Goal: Information Seeking & Learning: Compare options

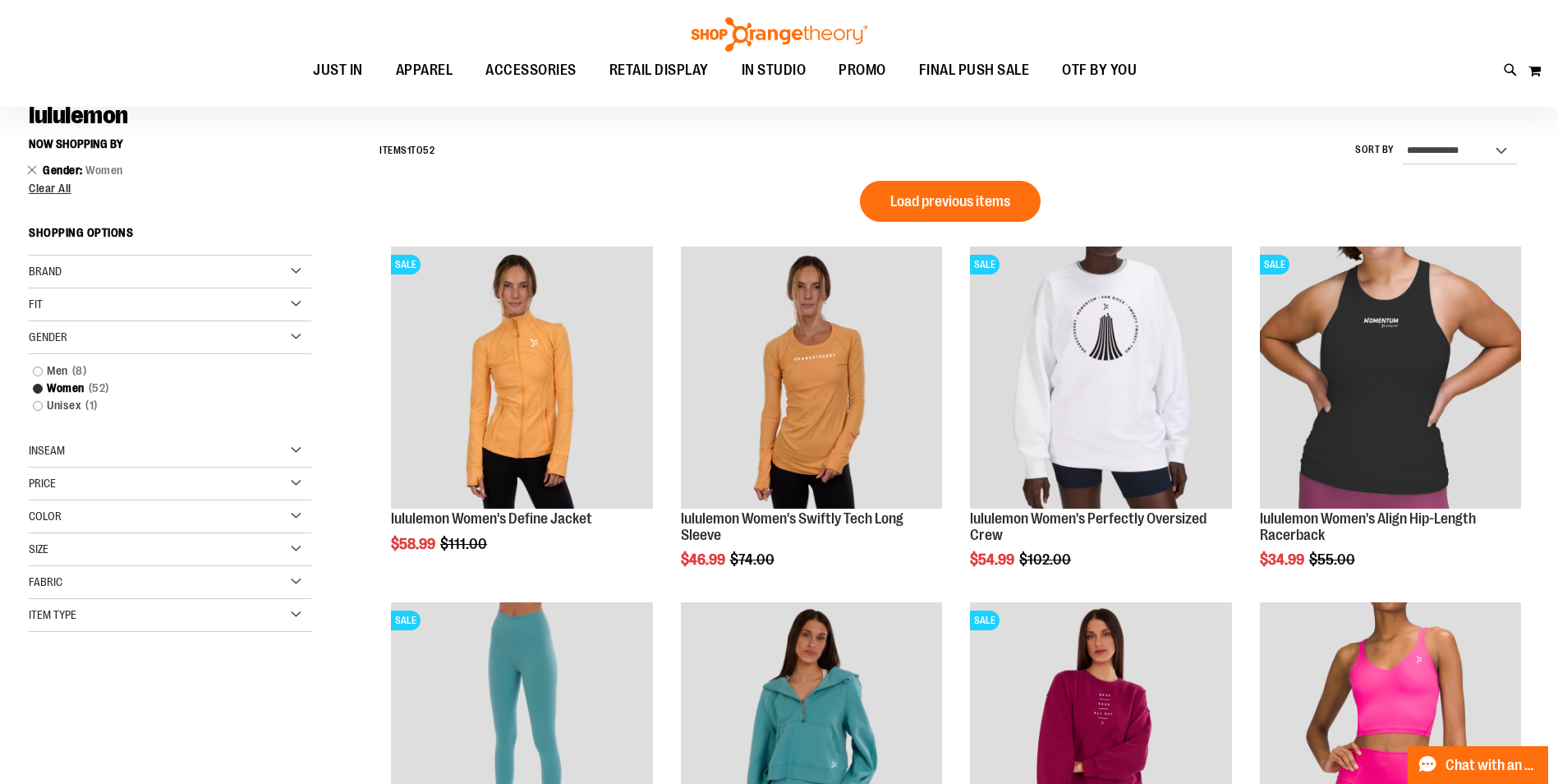
scroll to position [163, 0]
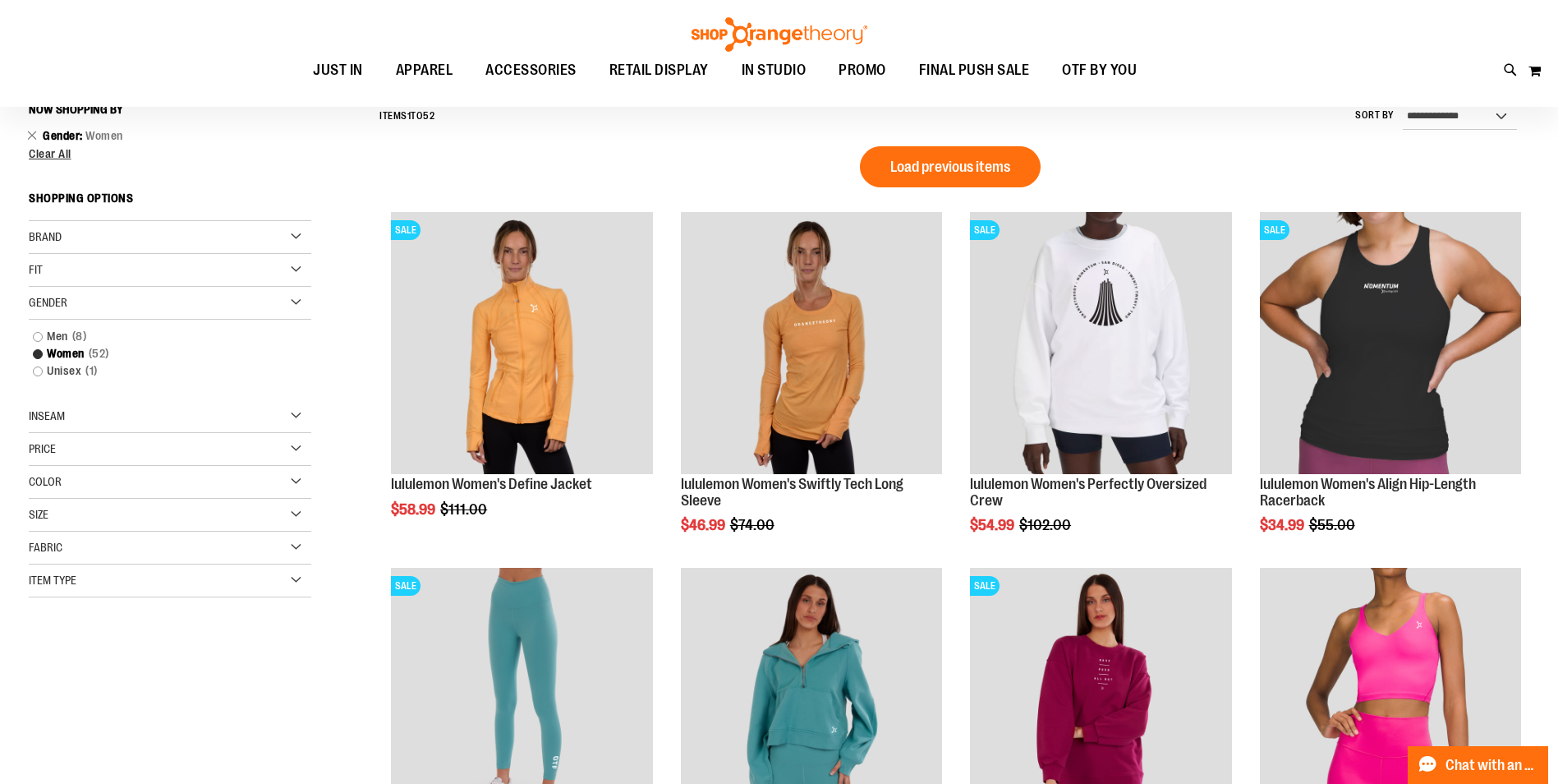
click at [111, 581] on div "Item Type" at bounding box center [170, 581] width 283 height 33
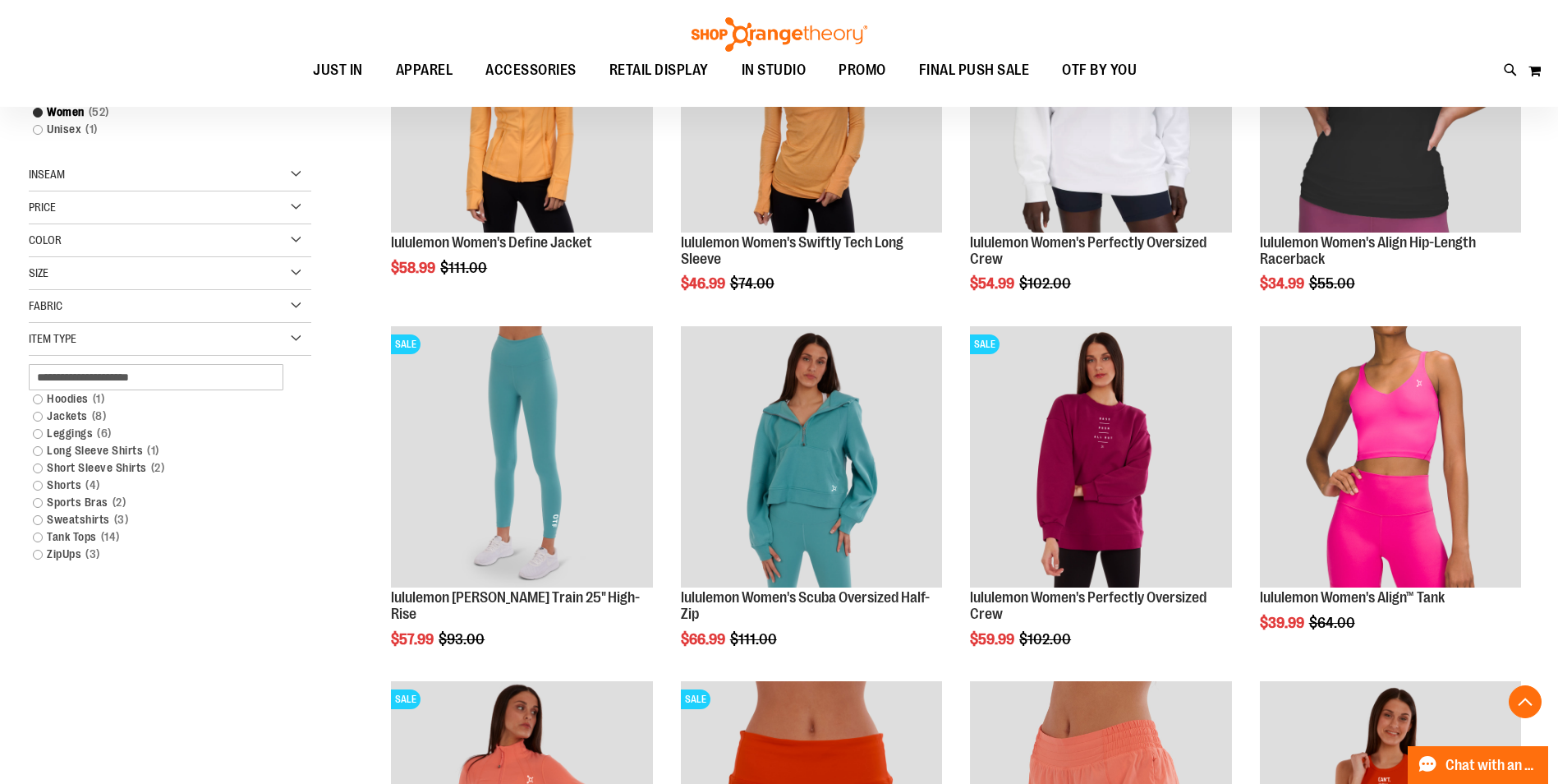
scroll to position [410, 0]
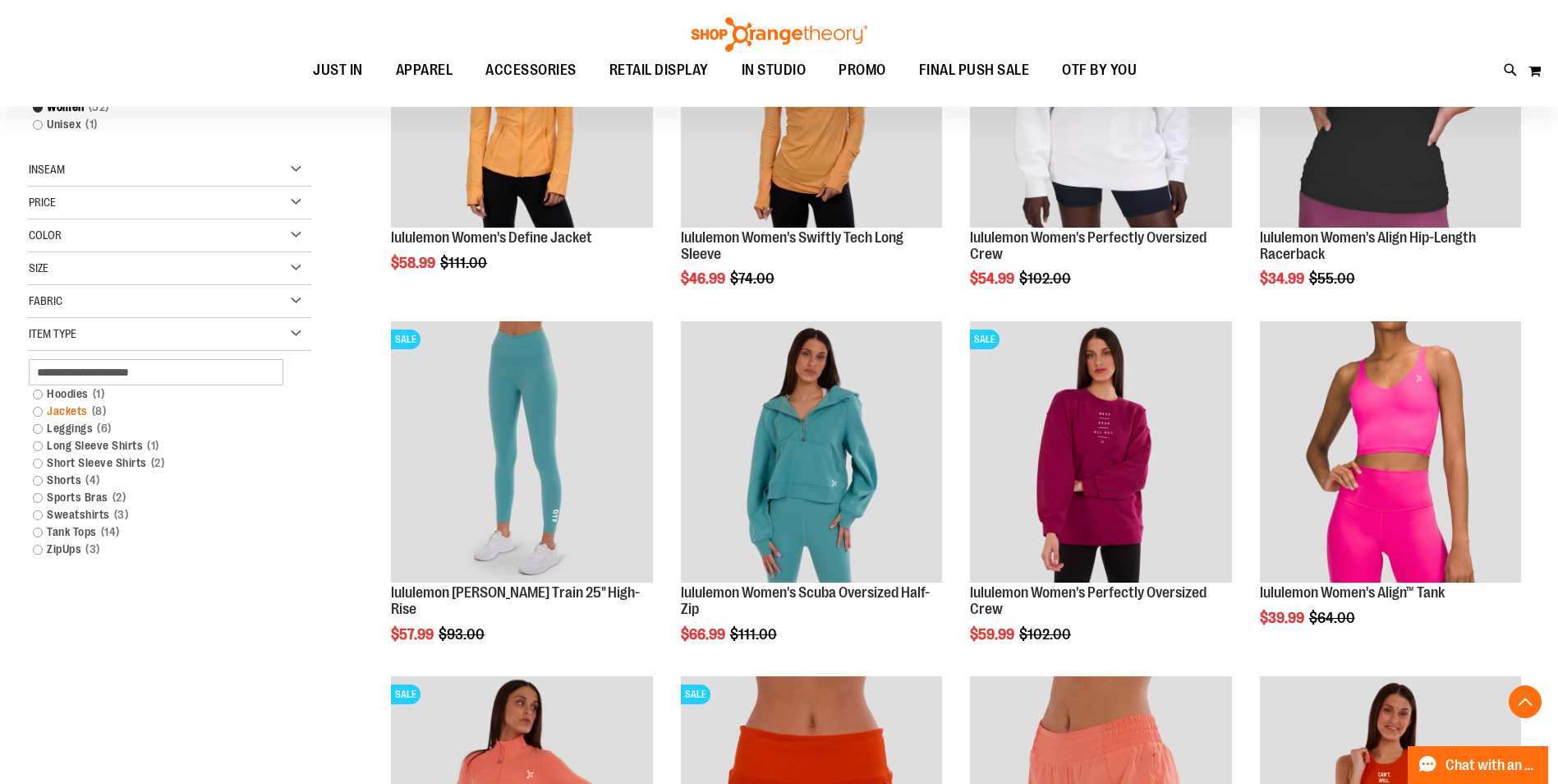
click at [36, 413] on link "Jackets 8 items" at bounding box center [161, 411] width 272 height 18
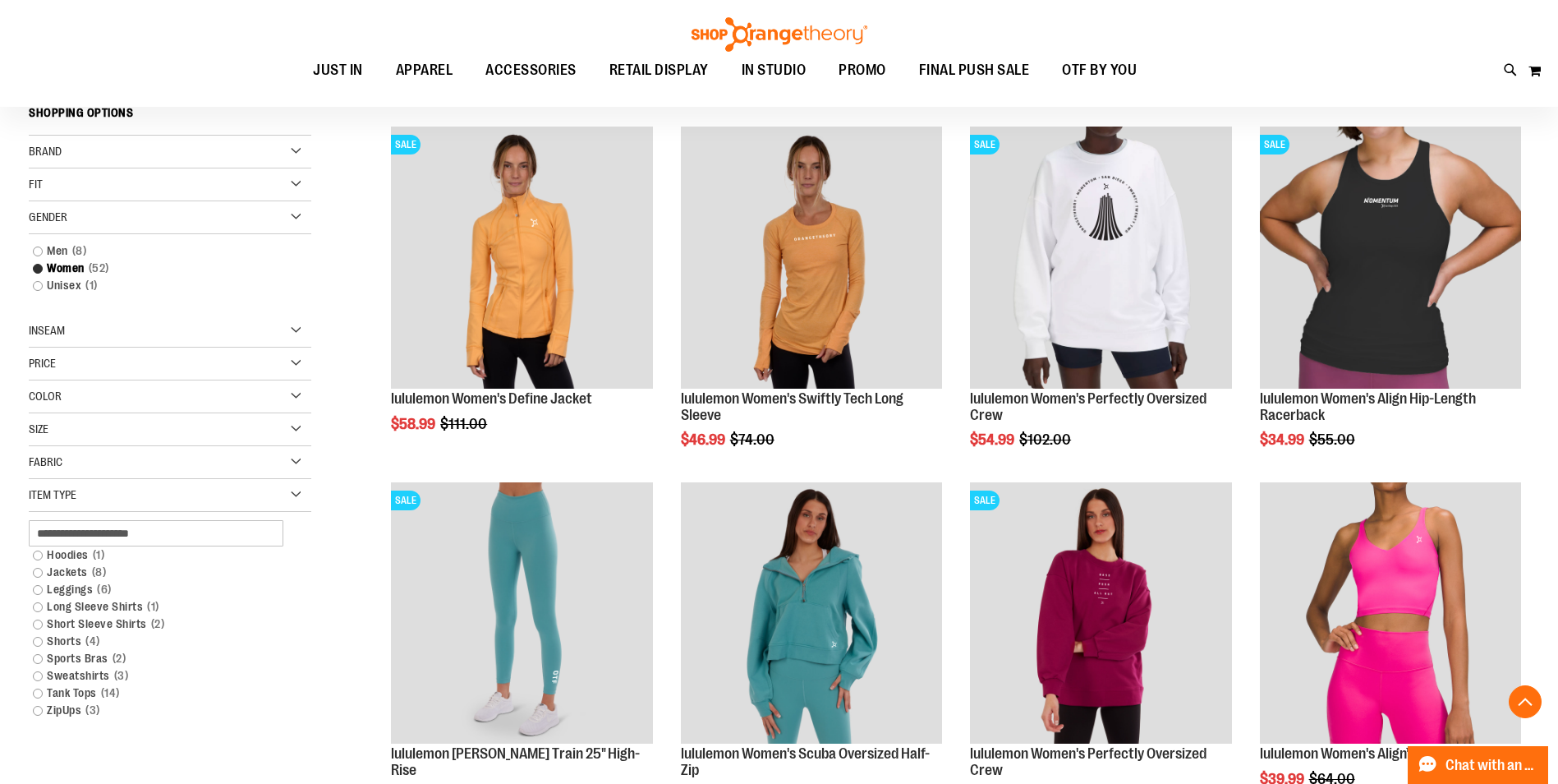
scroll to position [399, 0]
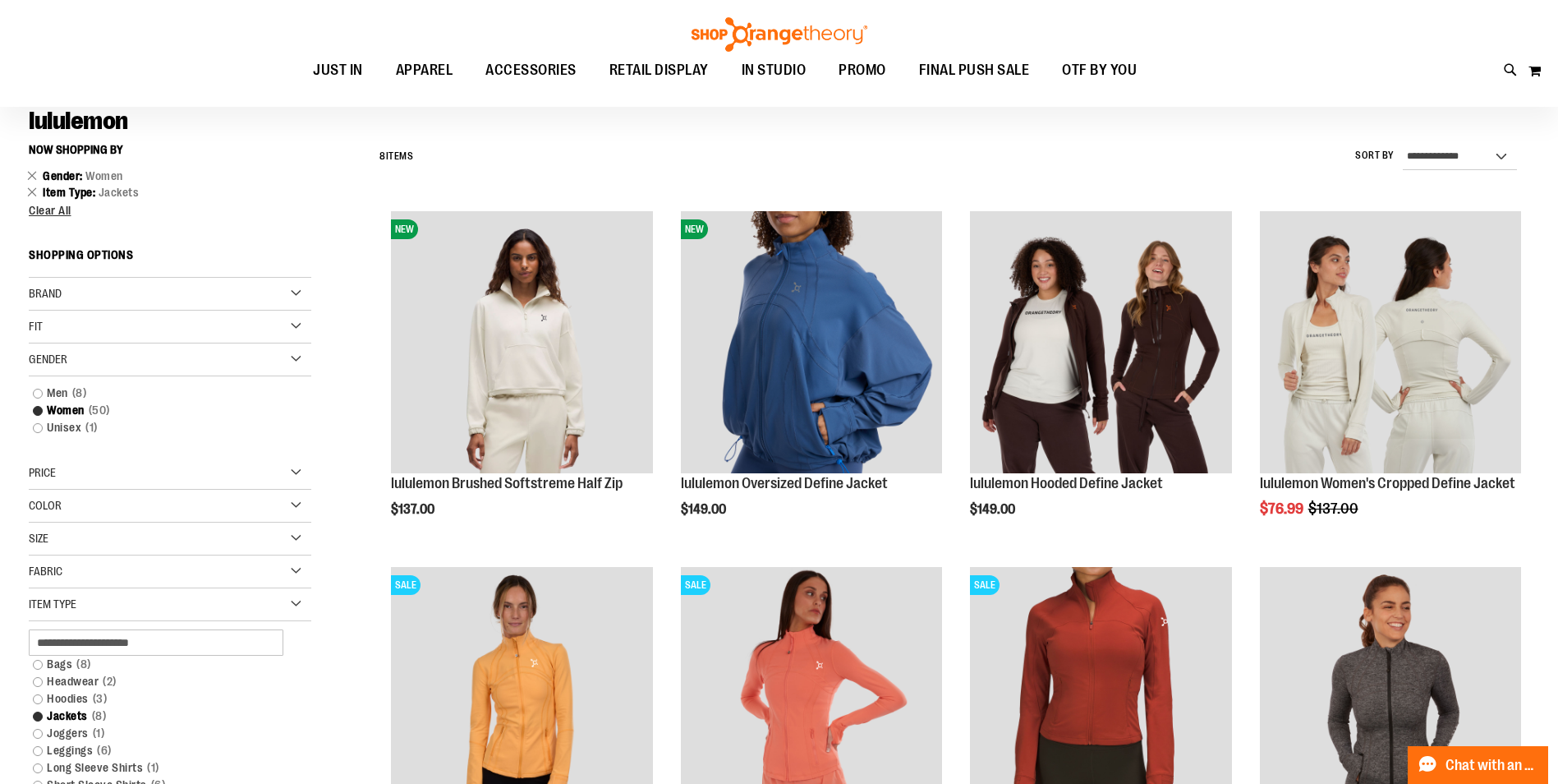
scroll to position [163, 0]
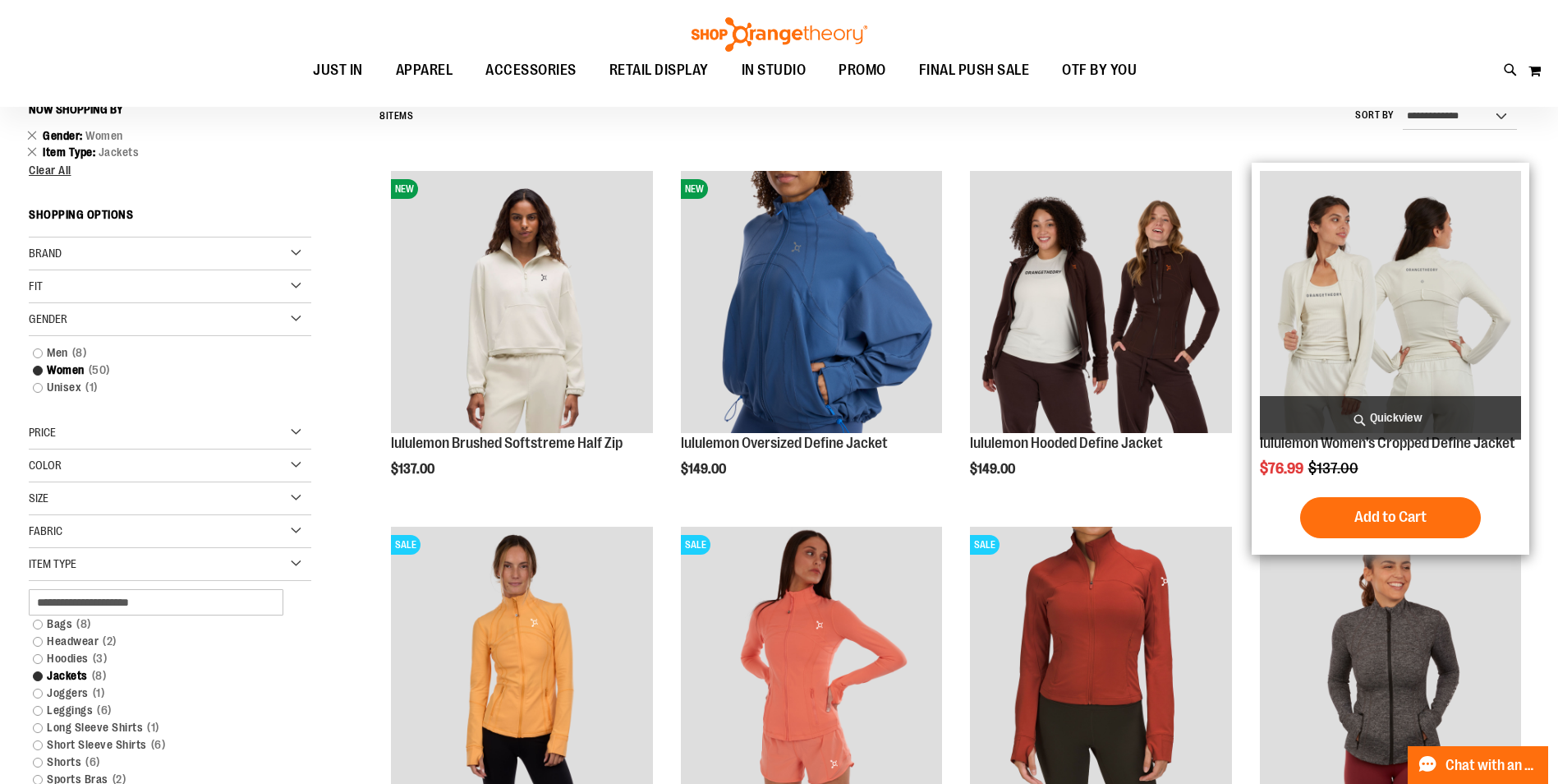
click at [1327, 379] on img "product" at bounding box center [1390, 301] width 261 height 261
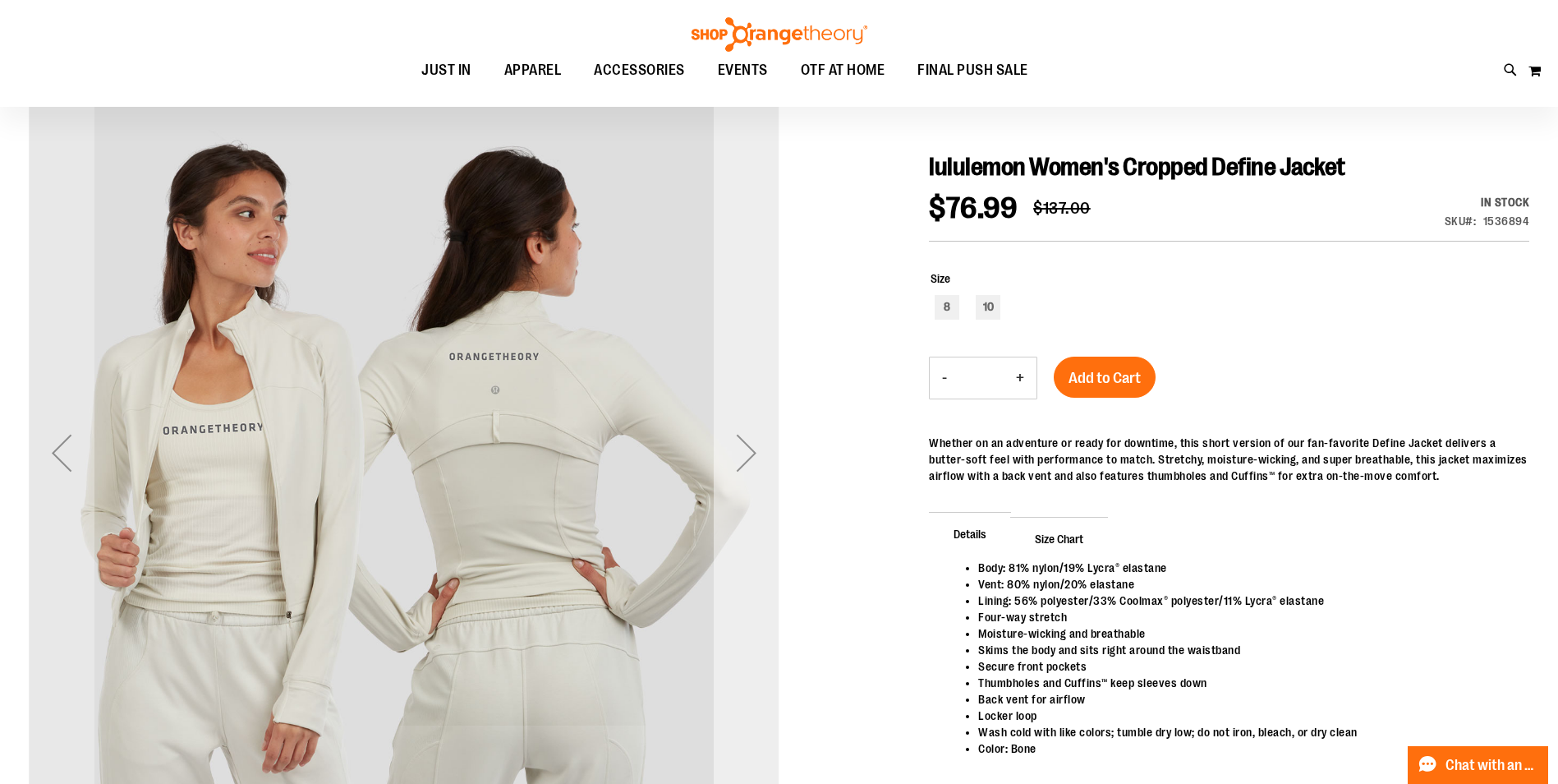
scroll to position [163, 0]
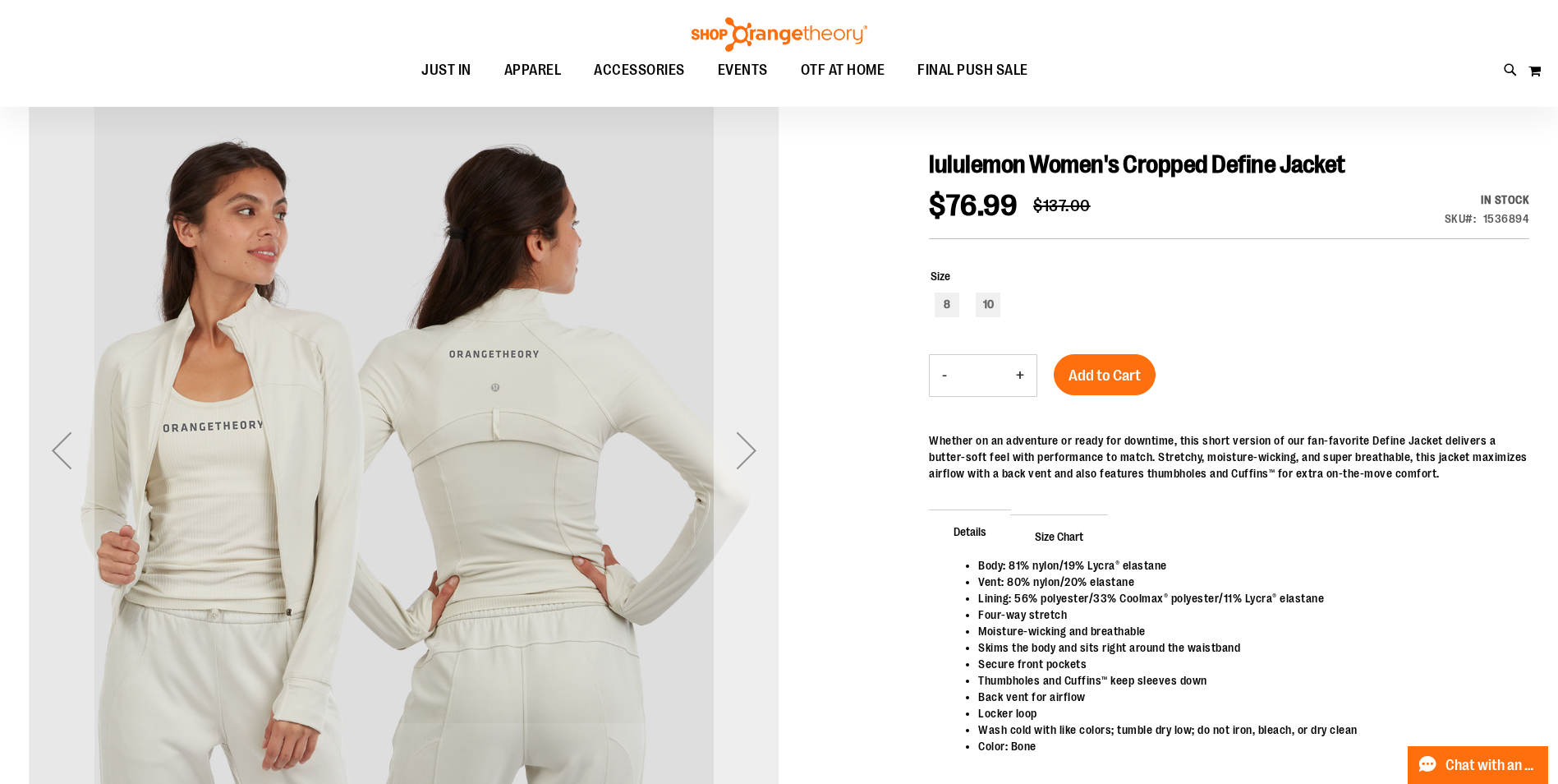
click at [743, 455] on div "Next" at bounding box center [746, 450] width 66 height 66
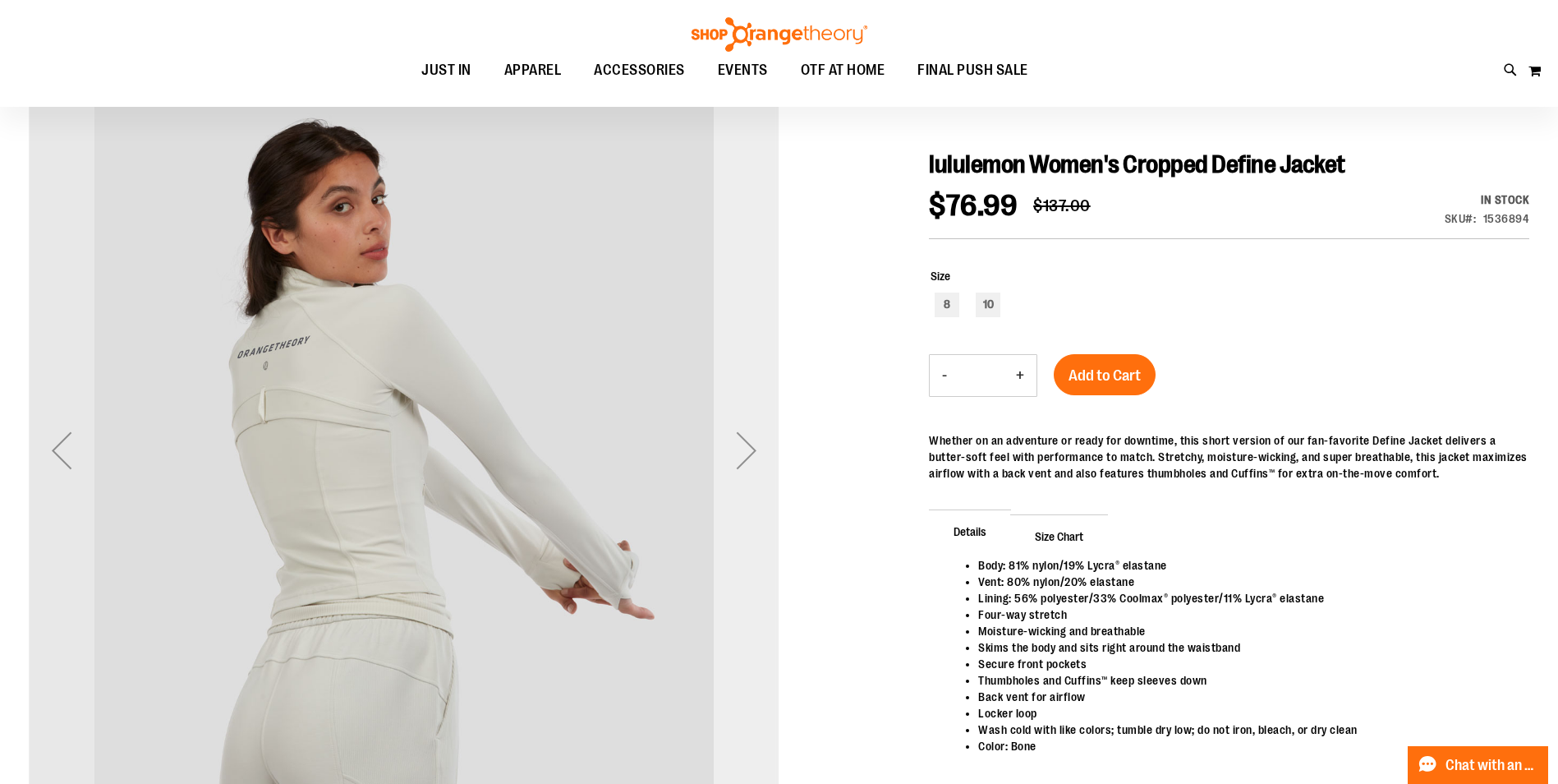
click at [743, 455] on div "Next" at bounding box center [746, 450] width 66 height 66
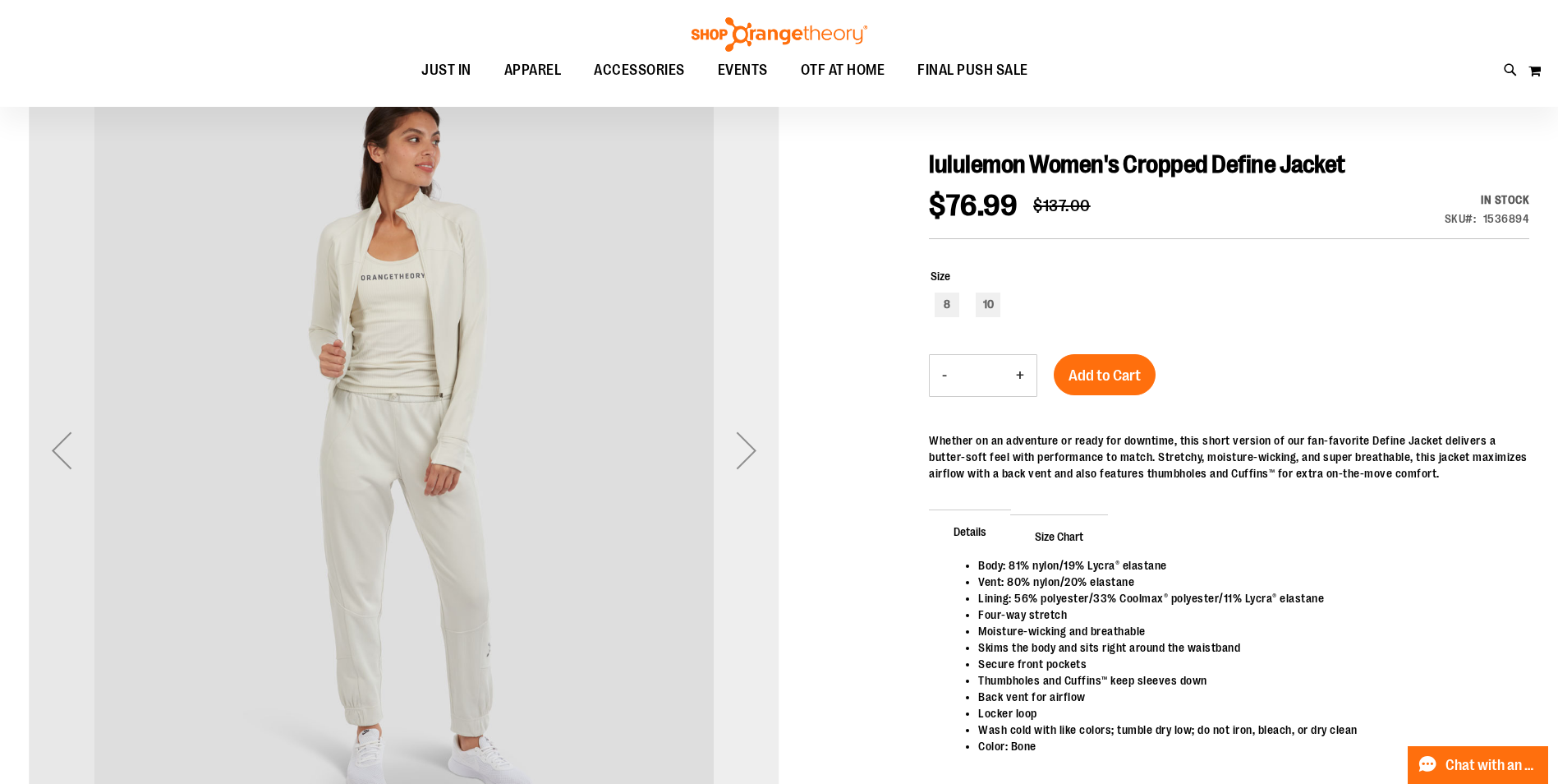
click at [743, 455] on div "Next" at bounding box center [746, 450] width 66 height 66
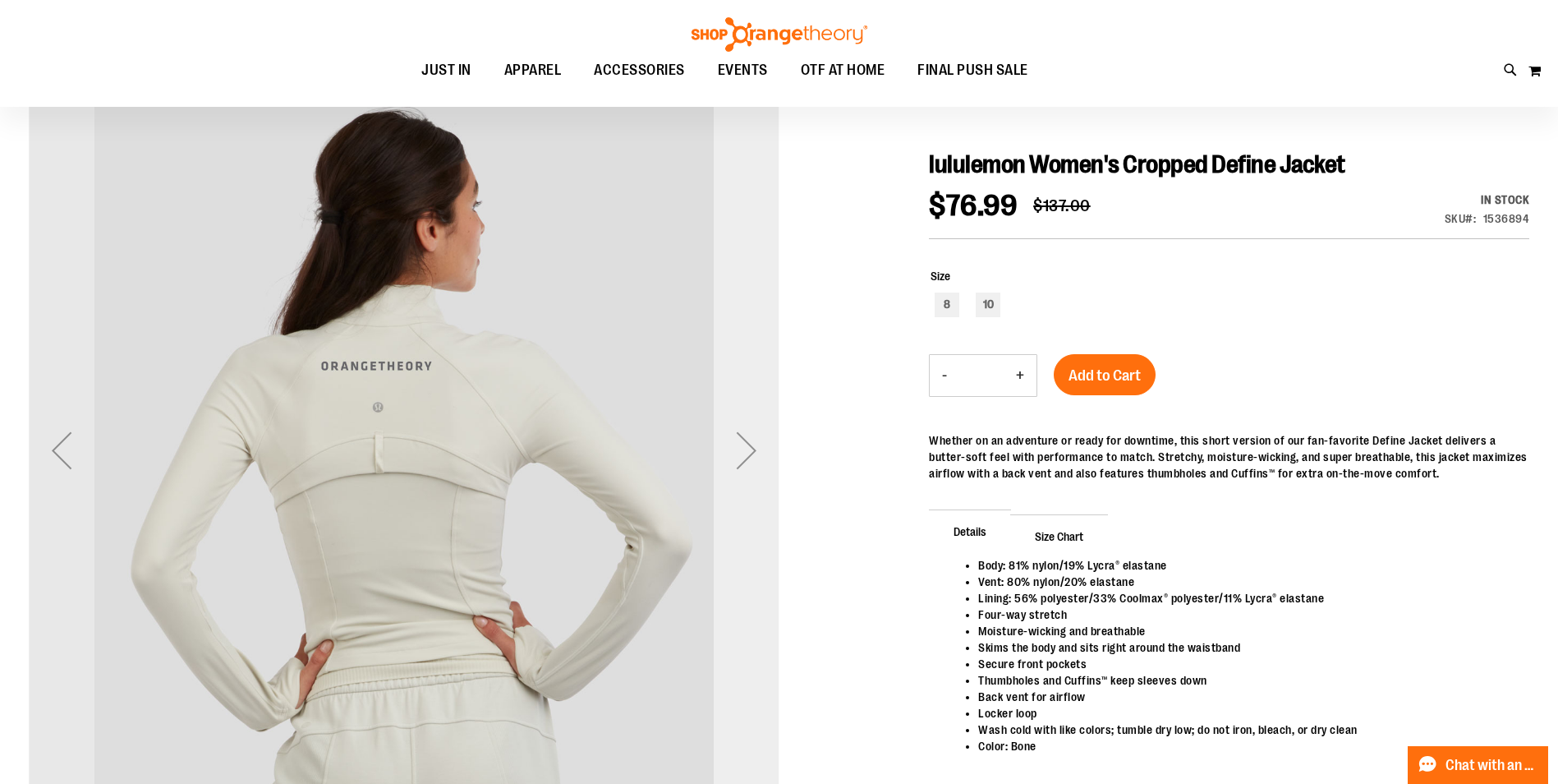
click at [743, 455] on div "Next" at bounding box center [746, 450] width 66 height 66
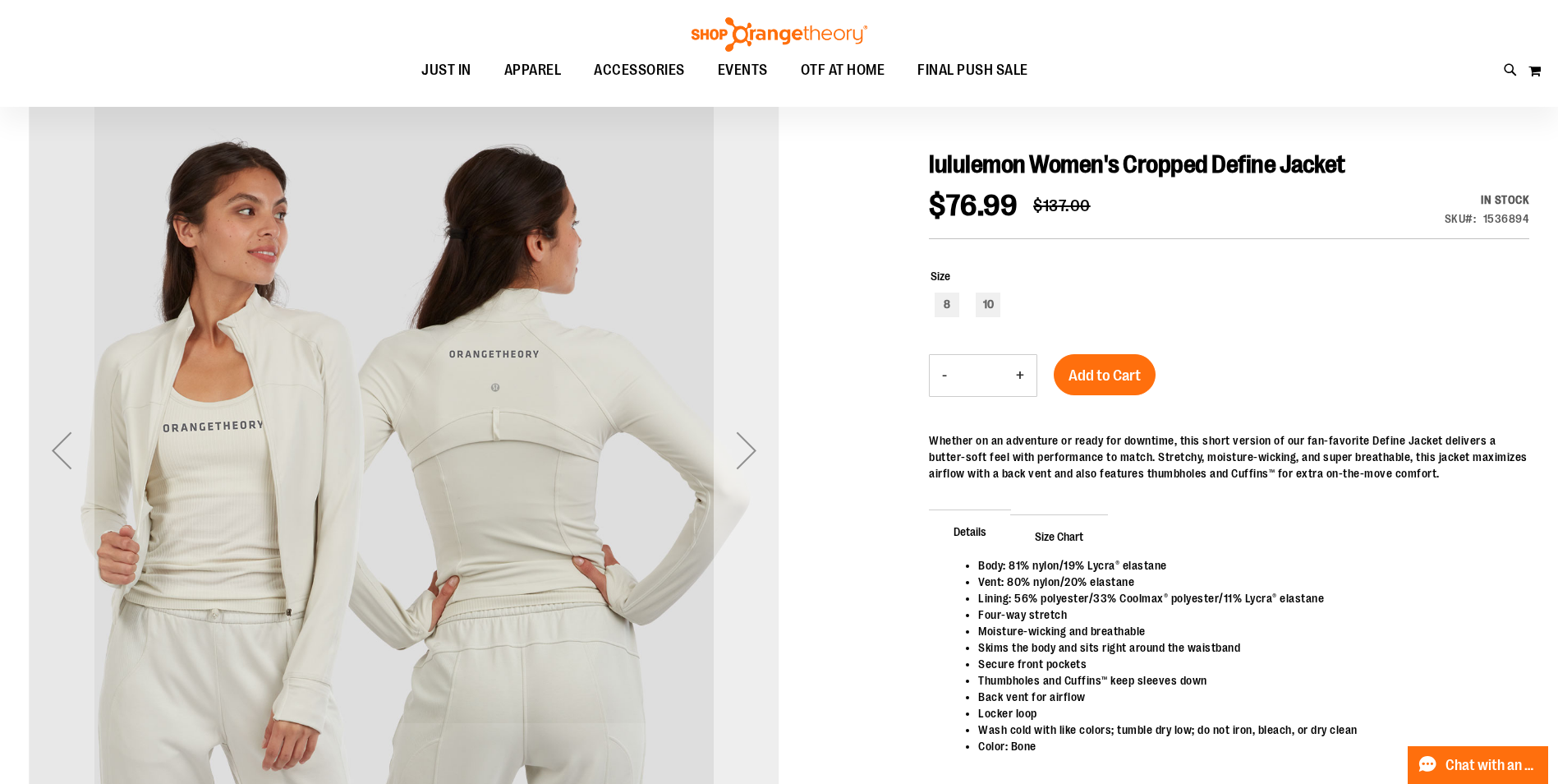
click at [743, 455] on div "Next" at bounding box center [746, 450] width 66 height 66
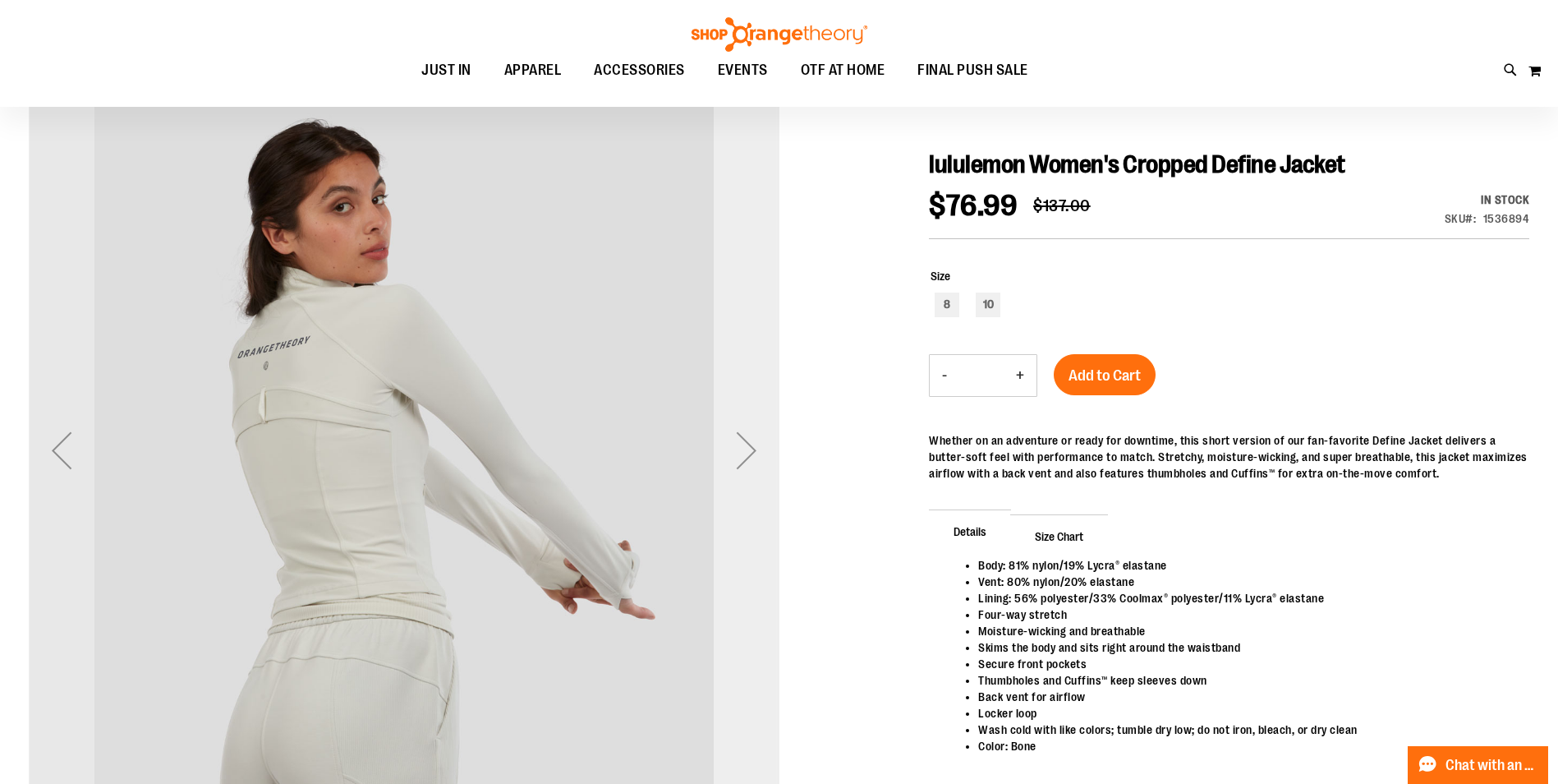
click at [743, 455] on div "Next" at bounding box center [746, 450] width 66 height 66
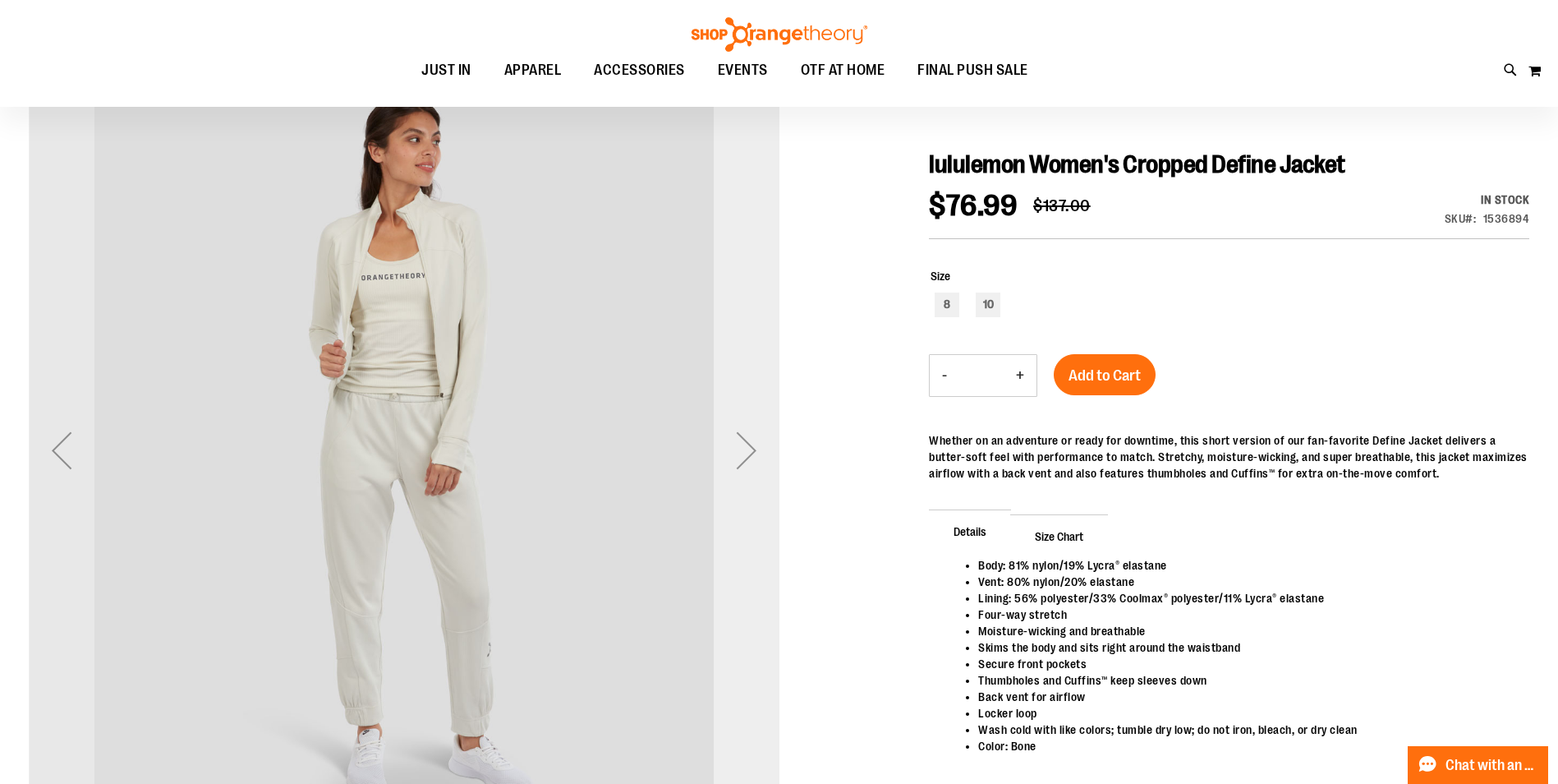
click at [743, 455] on div "Next" at bounding box center [746, 450] width 66 height 66
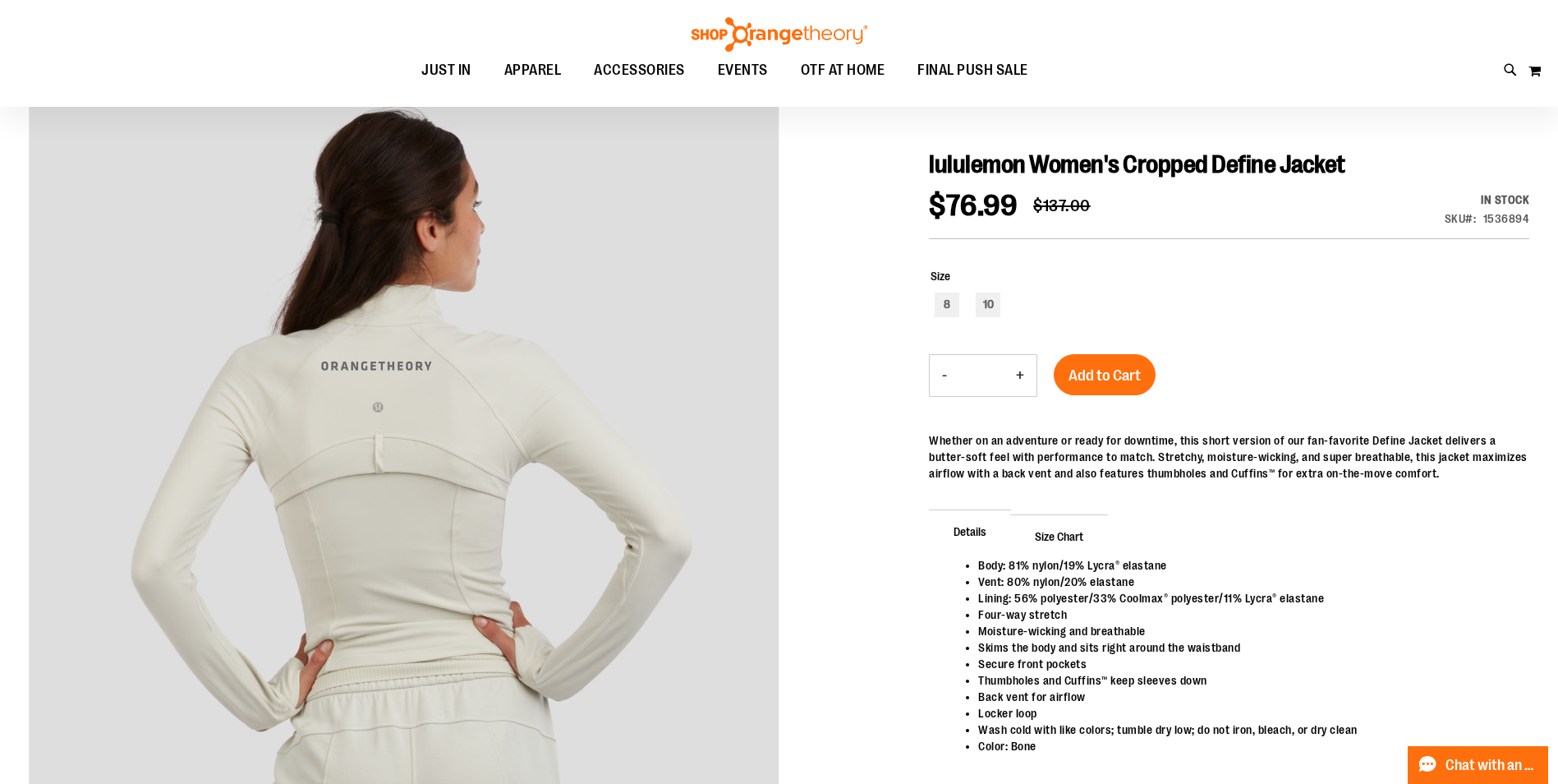
click at [1035, 524] on span "Size Chart" at bounding box center [1059, 536] width 98 height 42
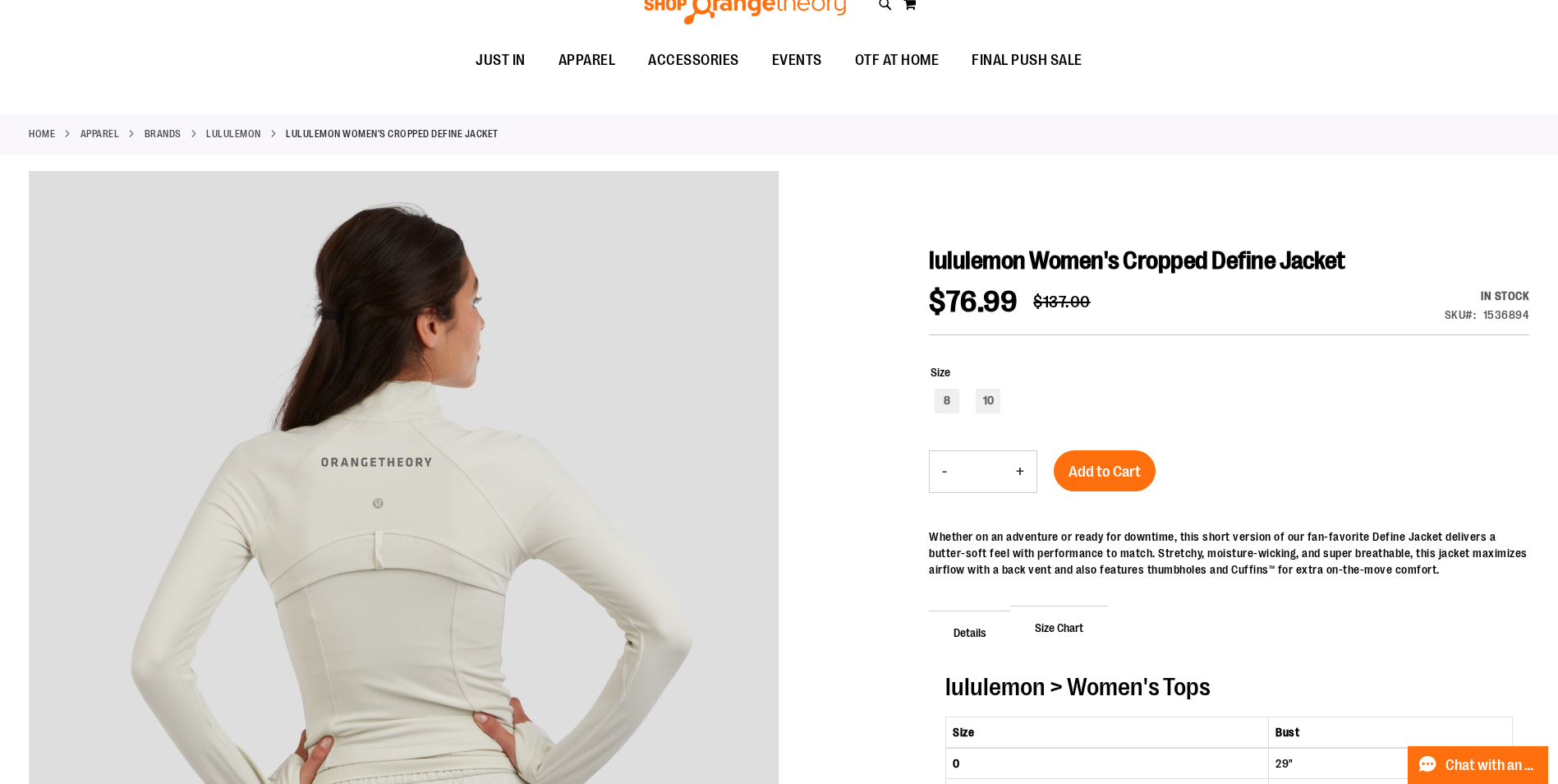
scroll to position [0, 0]
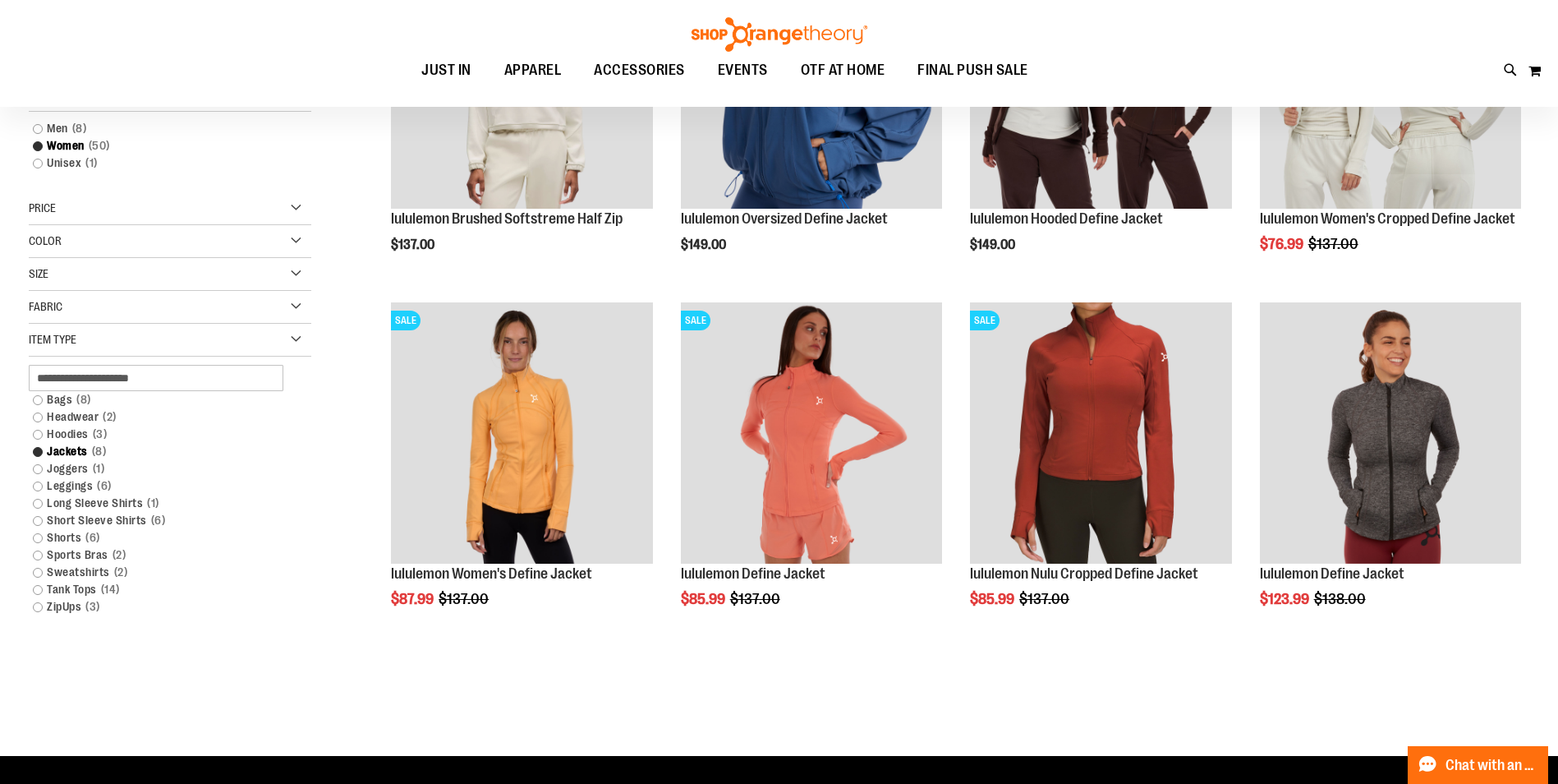
scroll to position [409, 0]
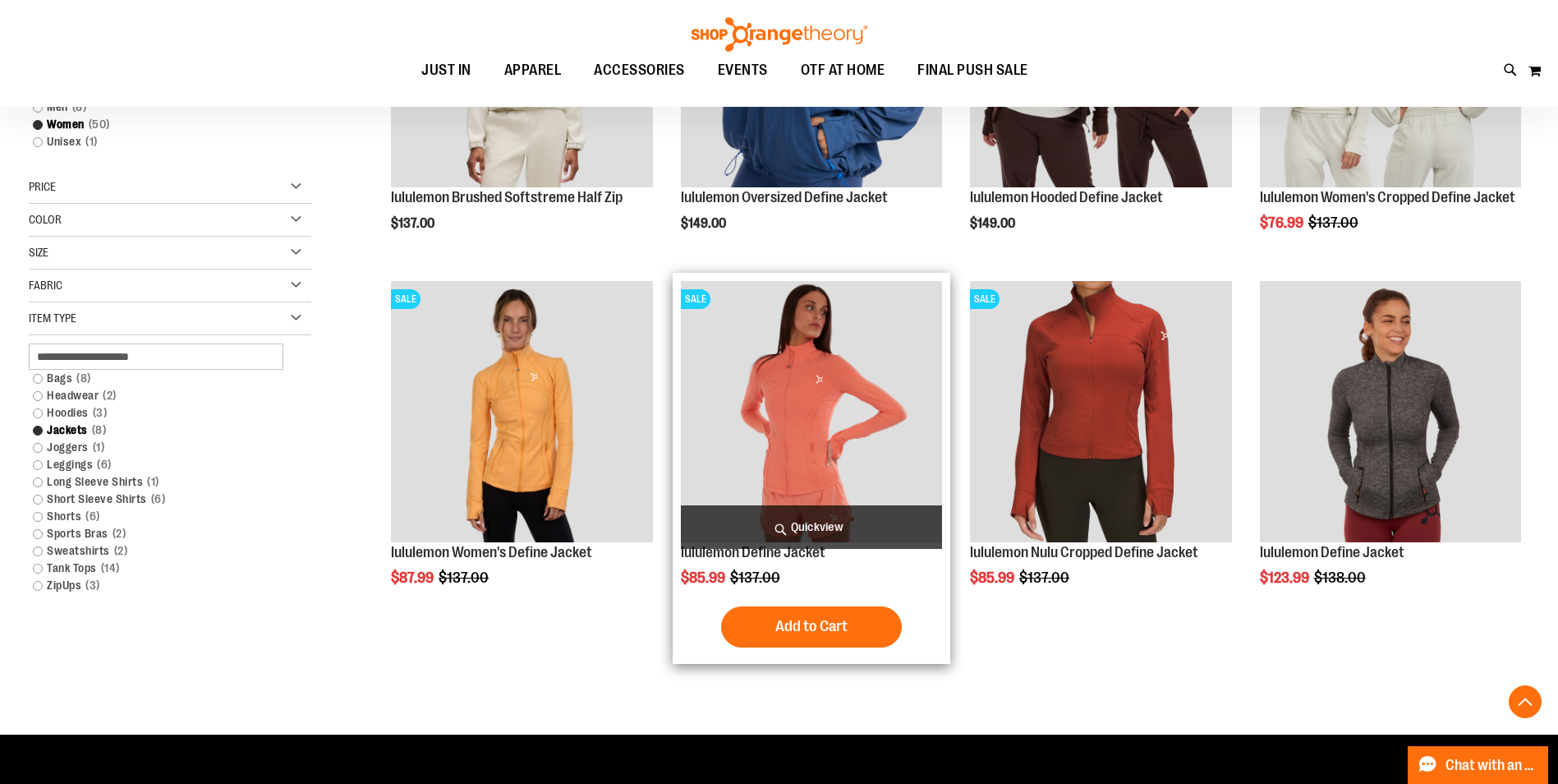
click at [766, 467] on img "product" at bounding box center [811, 411] width 261 height 261
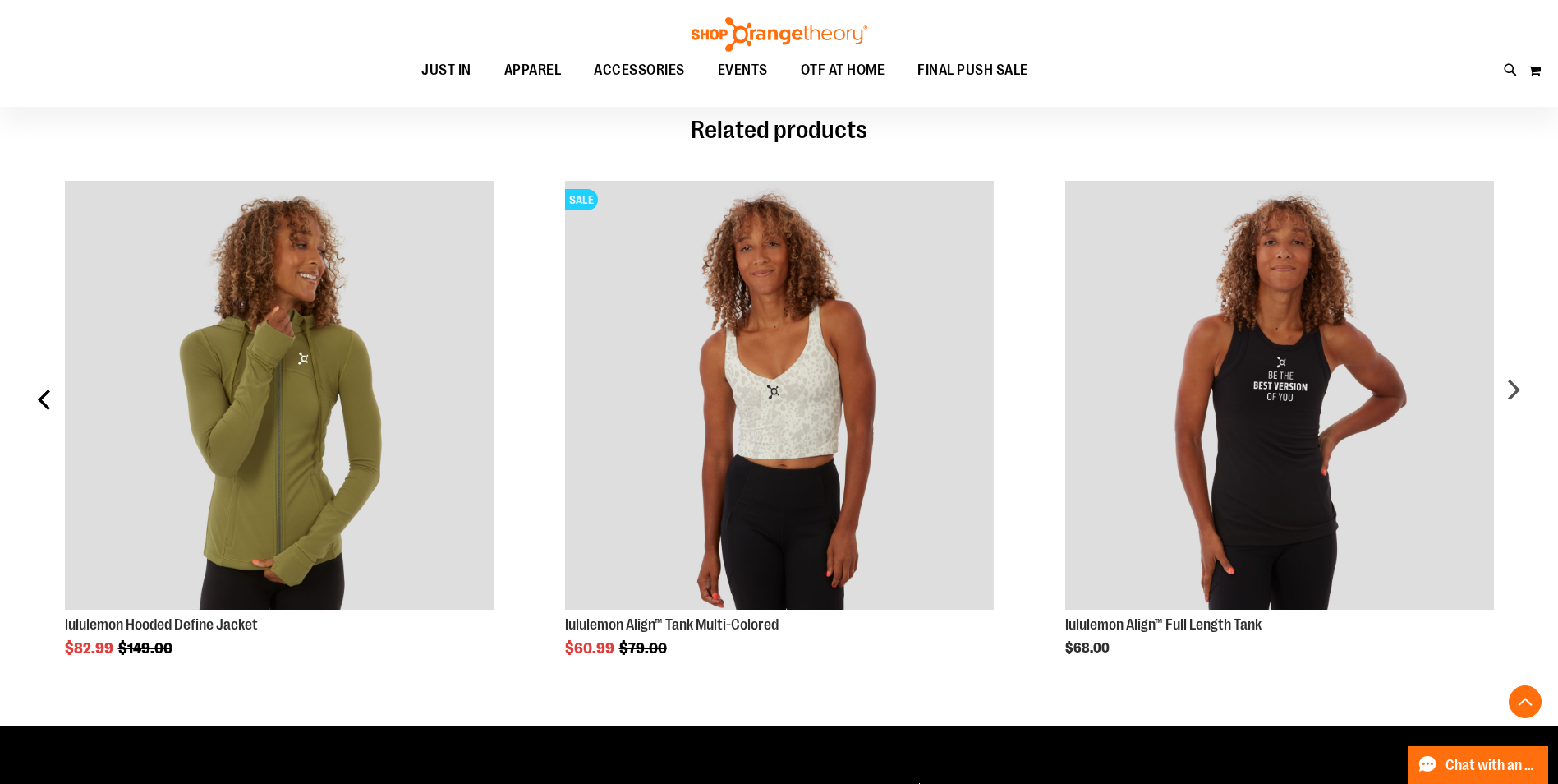
scroll to position [984, 0]
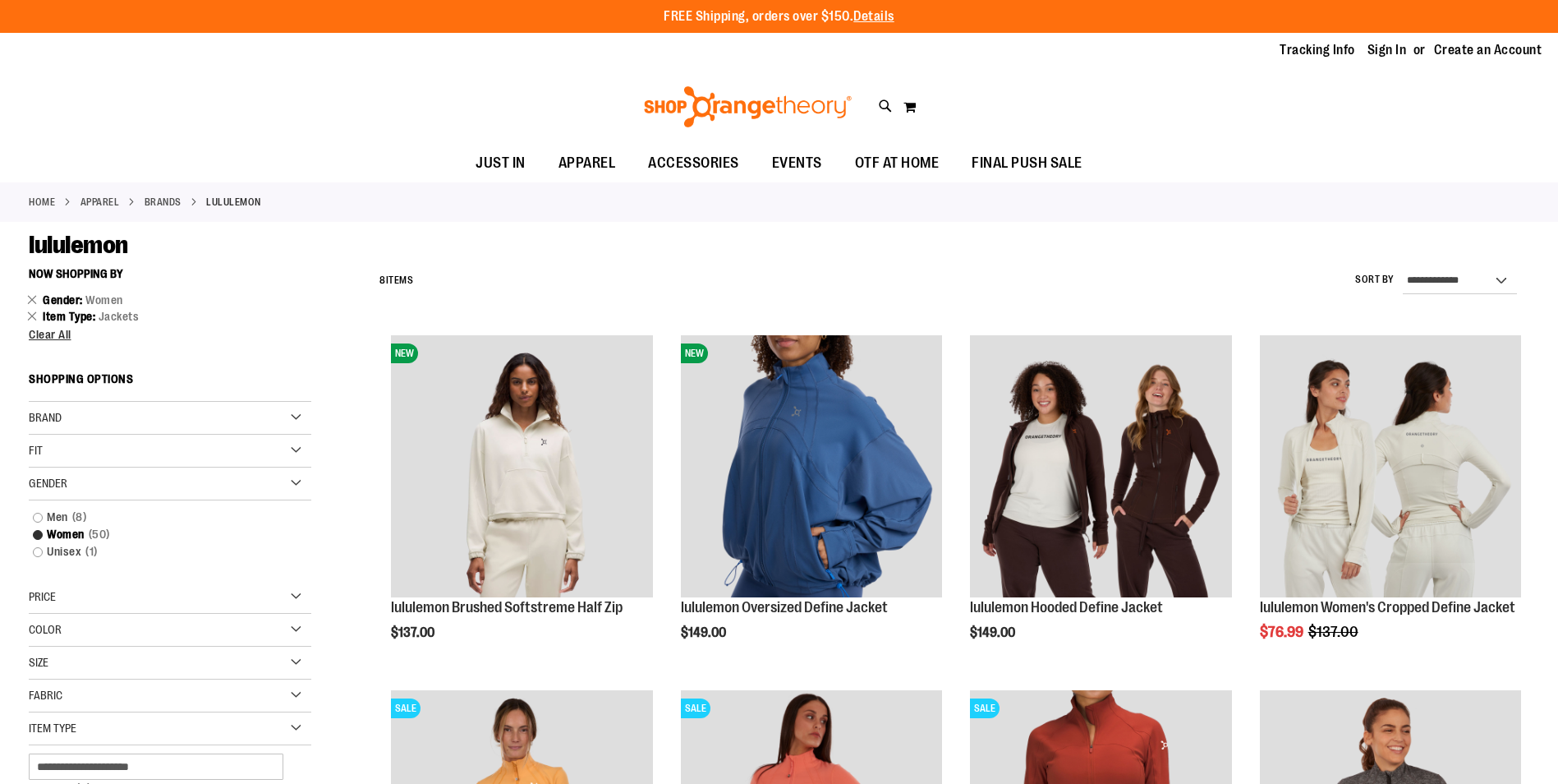
scroll to position [540, 0]
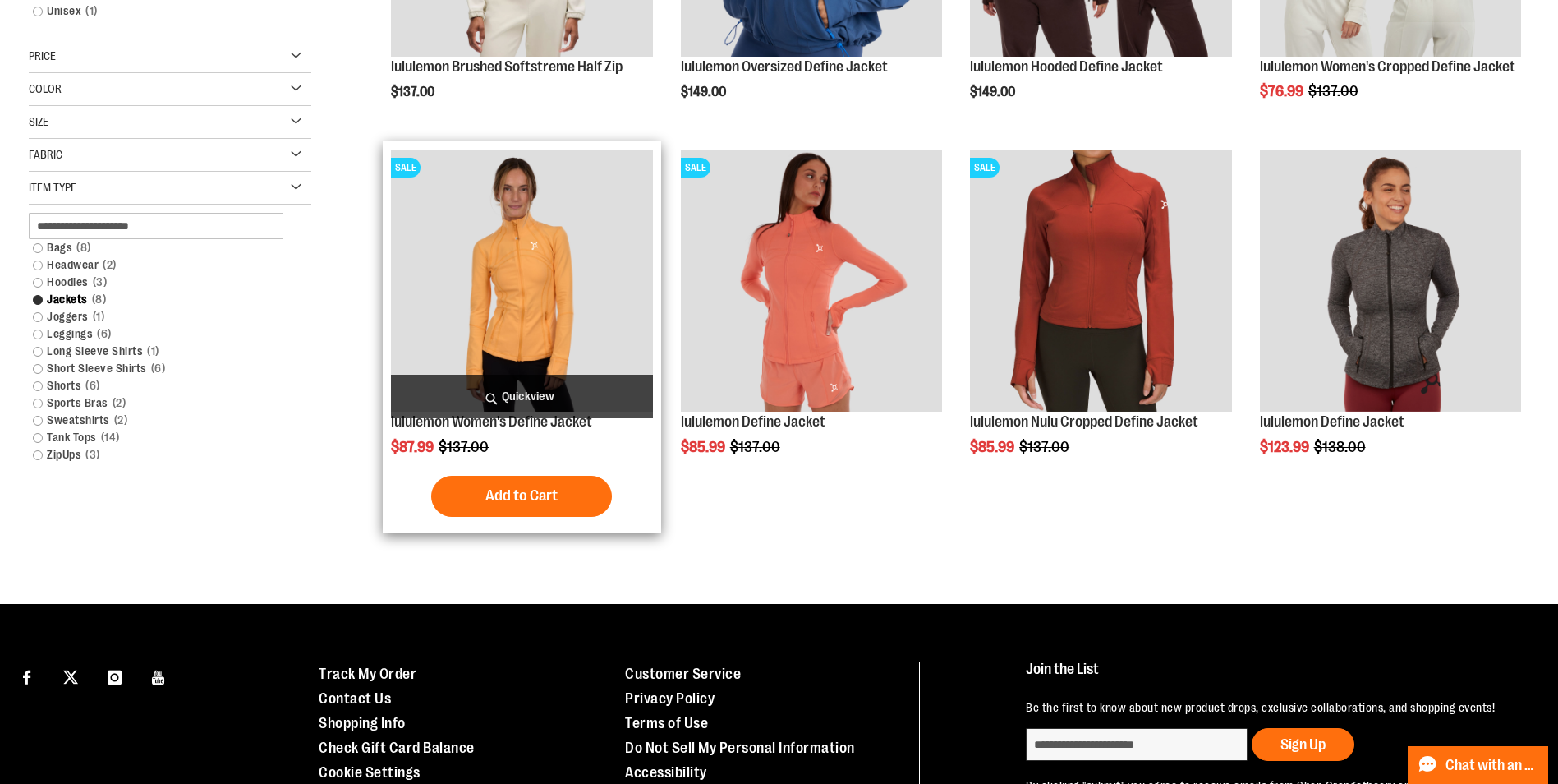
click at [509, 347] on img "product" at bounding box center [521, 280] width 261 height 261
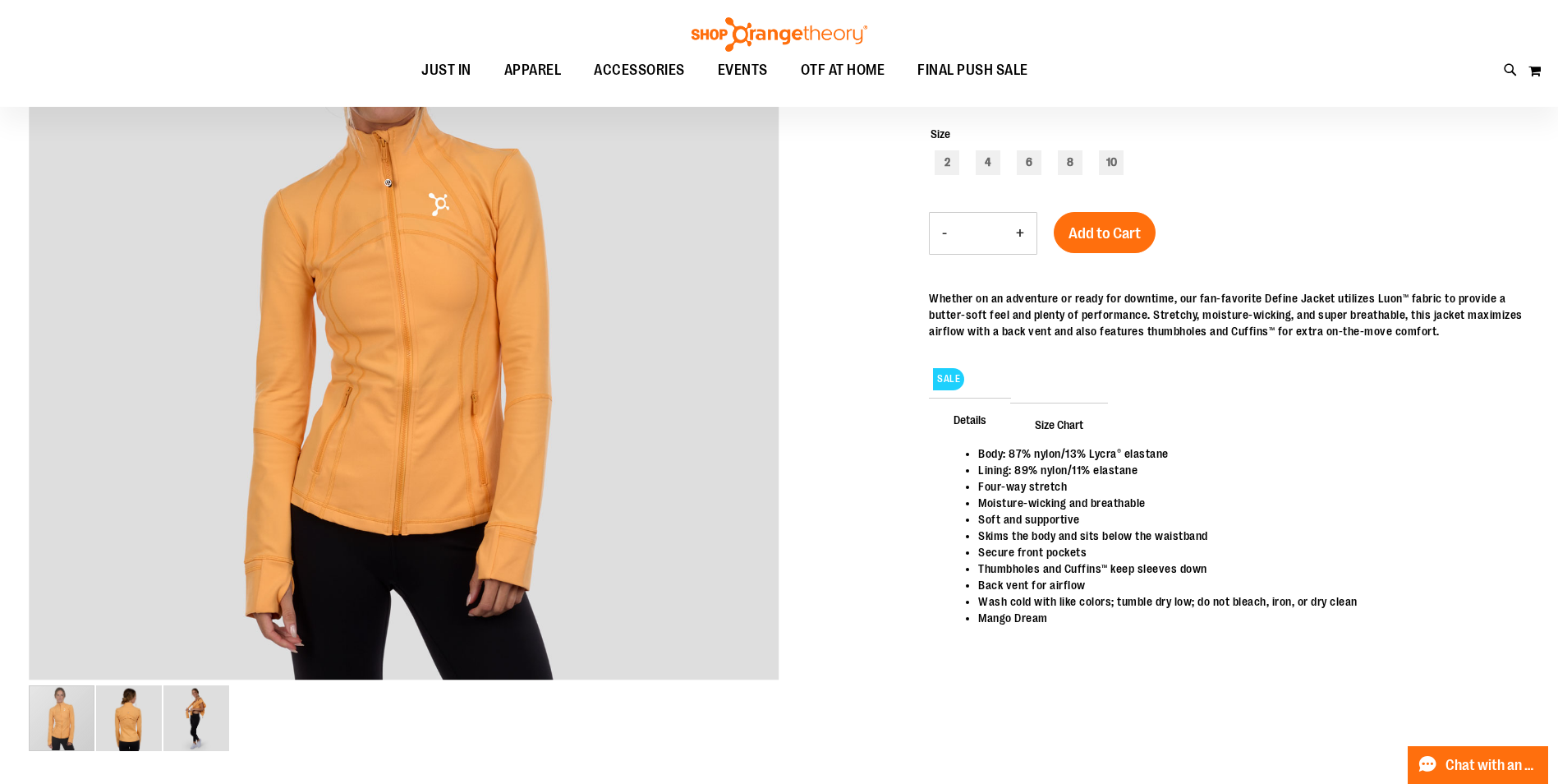
scroll to position [328, 0]
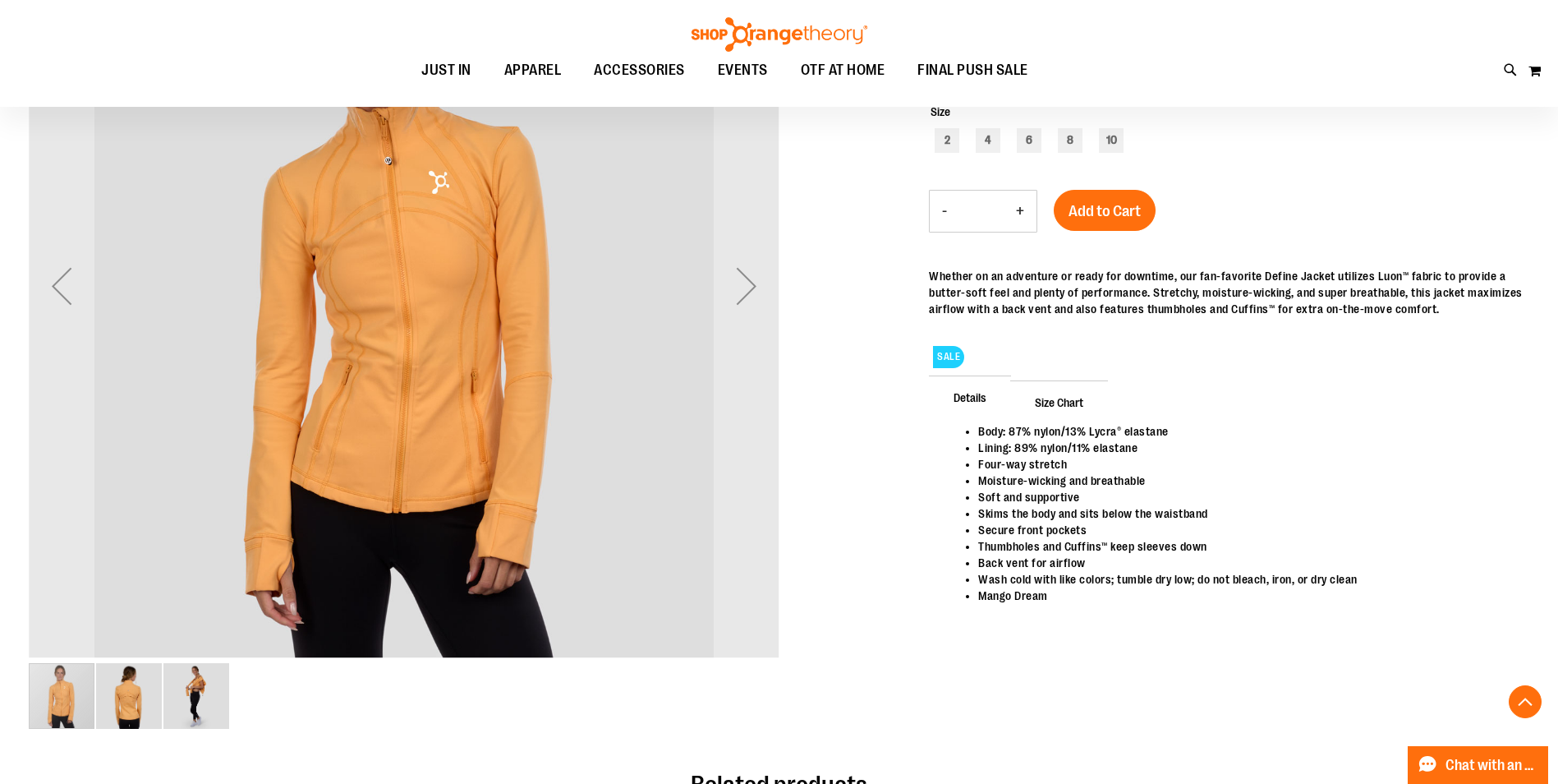
click at [165, 718] on img "image 3 of 3" at bounding box center [196, 695] width 66 height 66
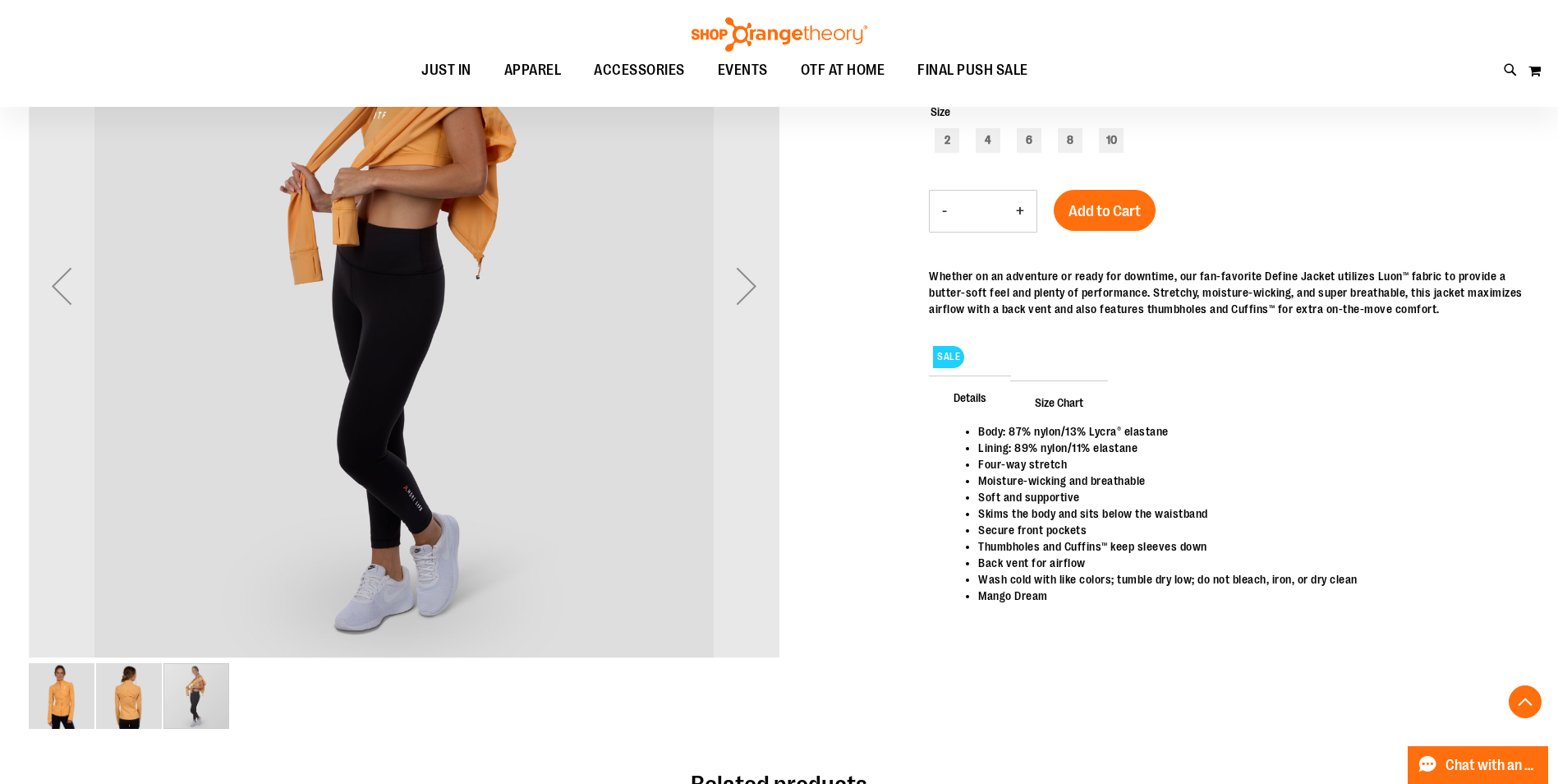
click at [152, 708] on img "image 2 of 3" at bounding box center [128, 695] width 66 height 66
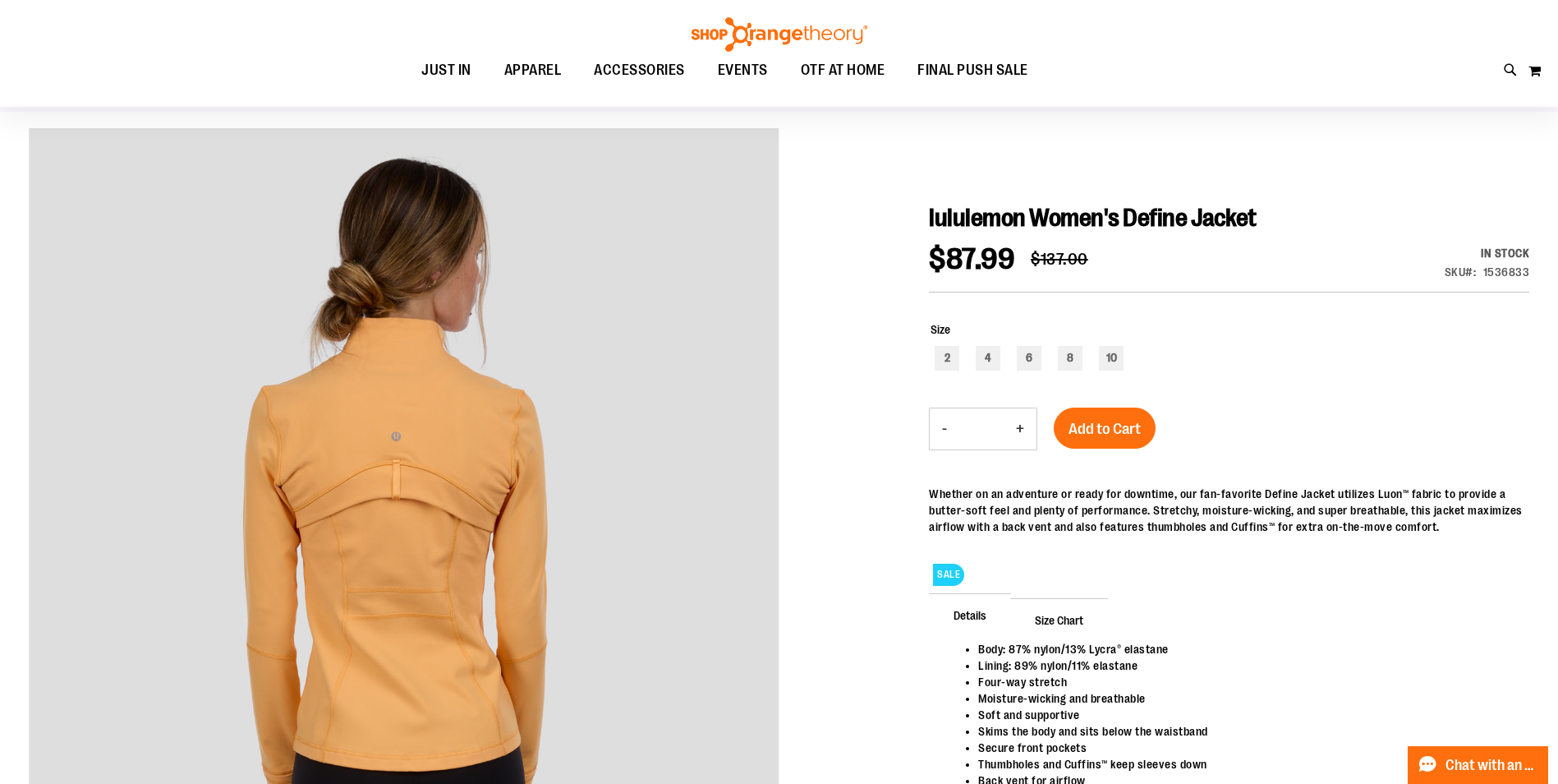
scroll to position [81, 0]
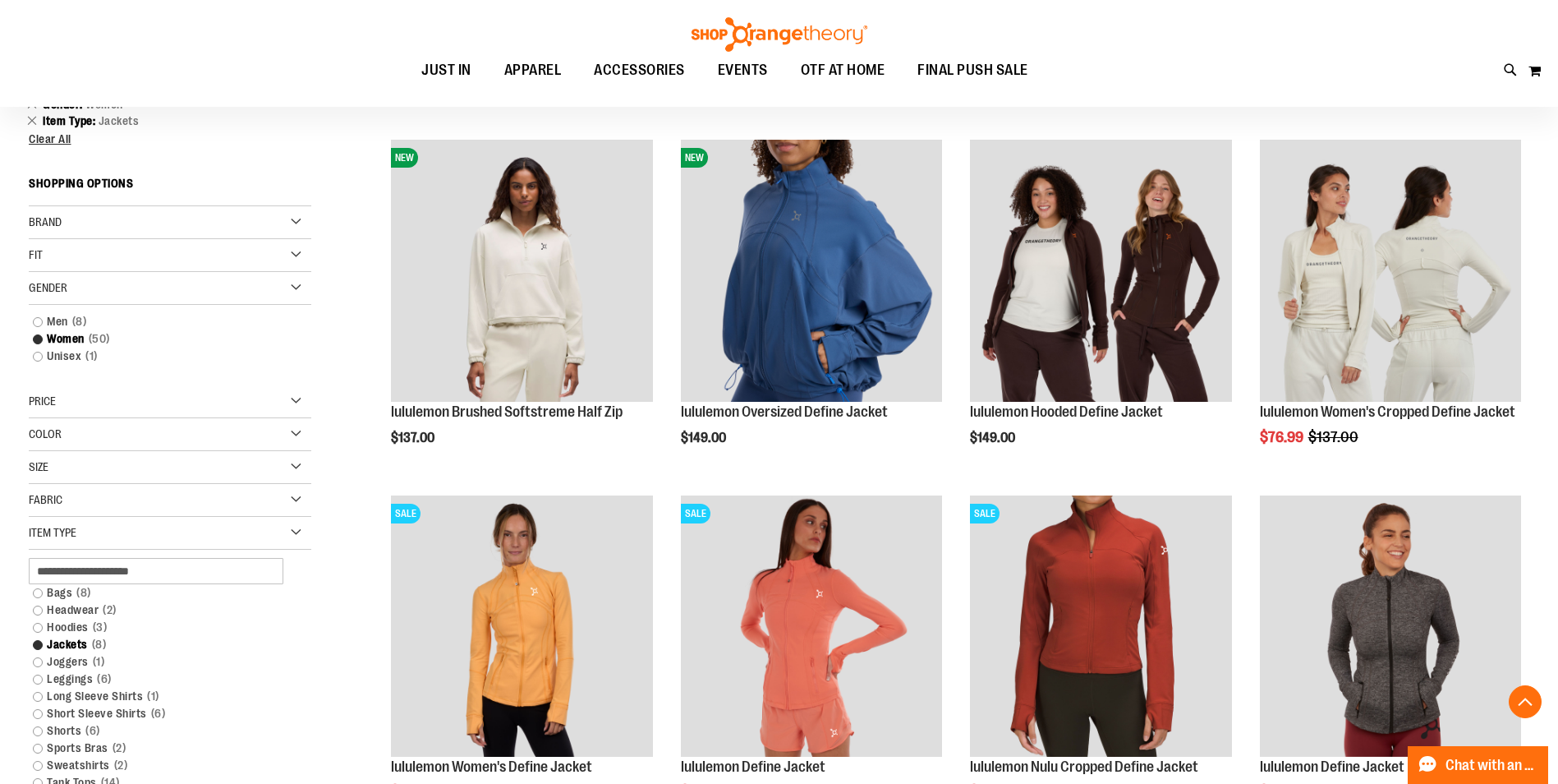
scroll to position [95, 0]
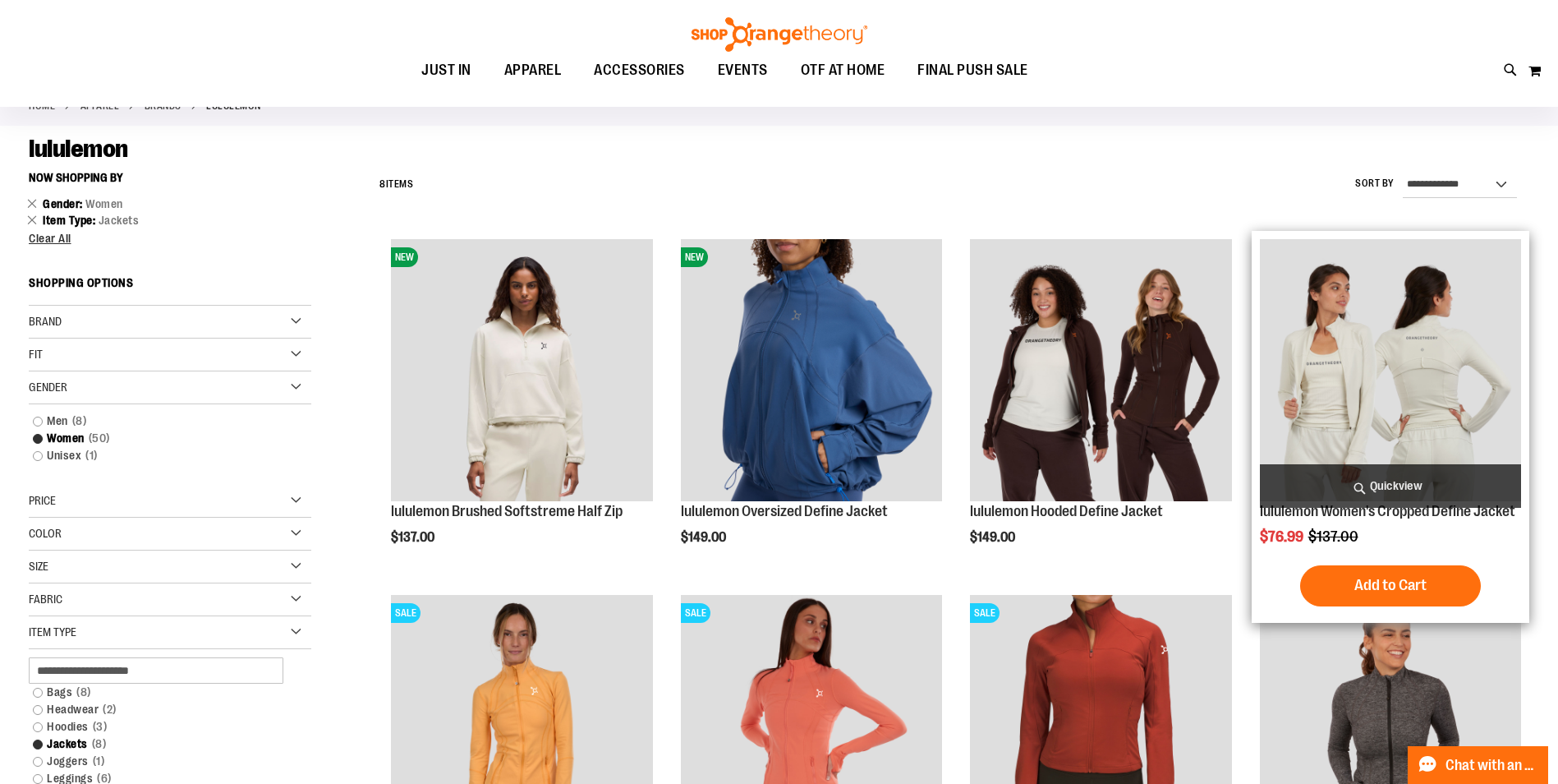
click at [1365, 362] on img "product" at bounding box center [1390, 369] width 261 height 261
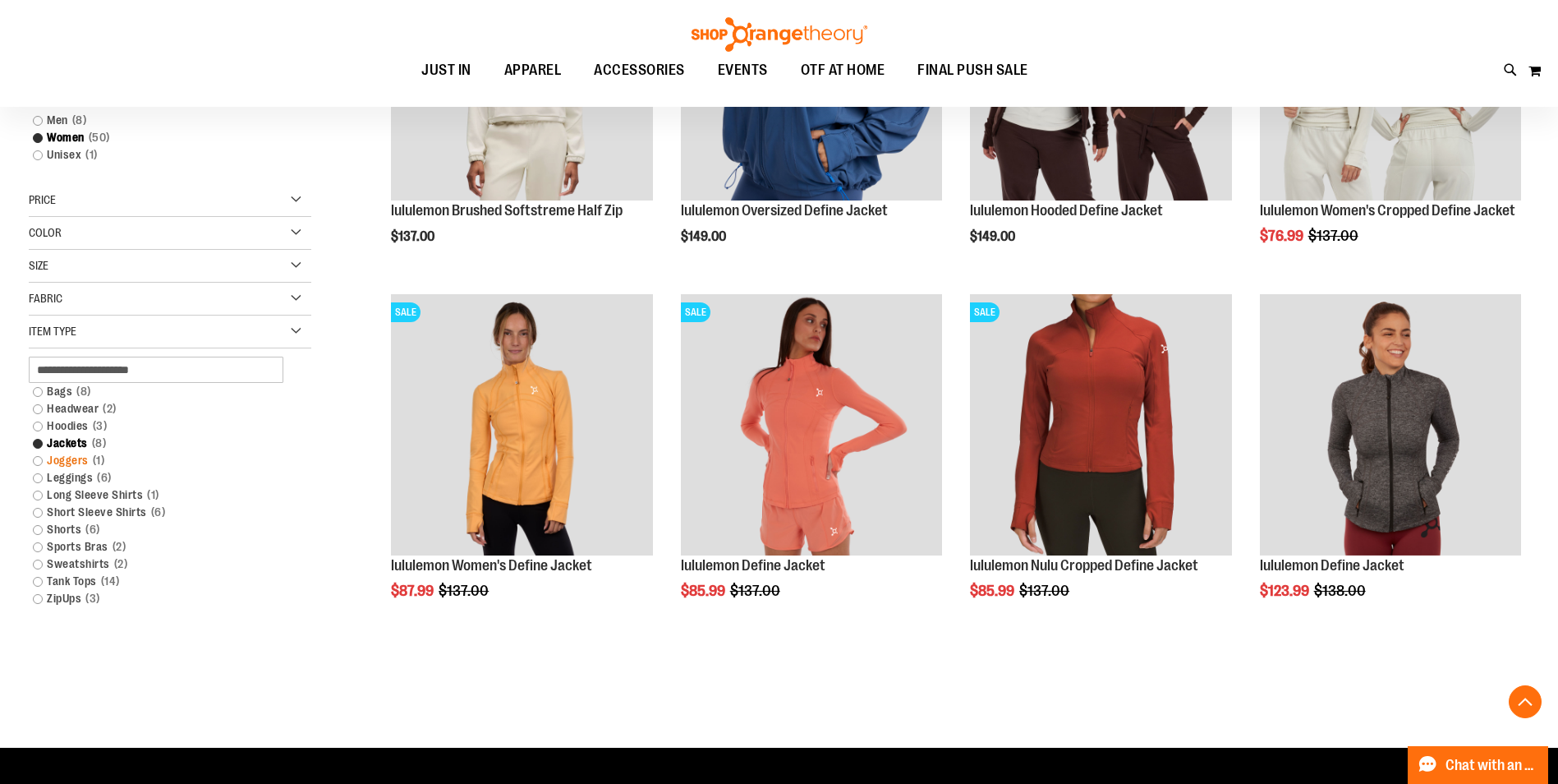
scroll to position [423, 0]
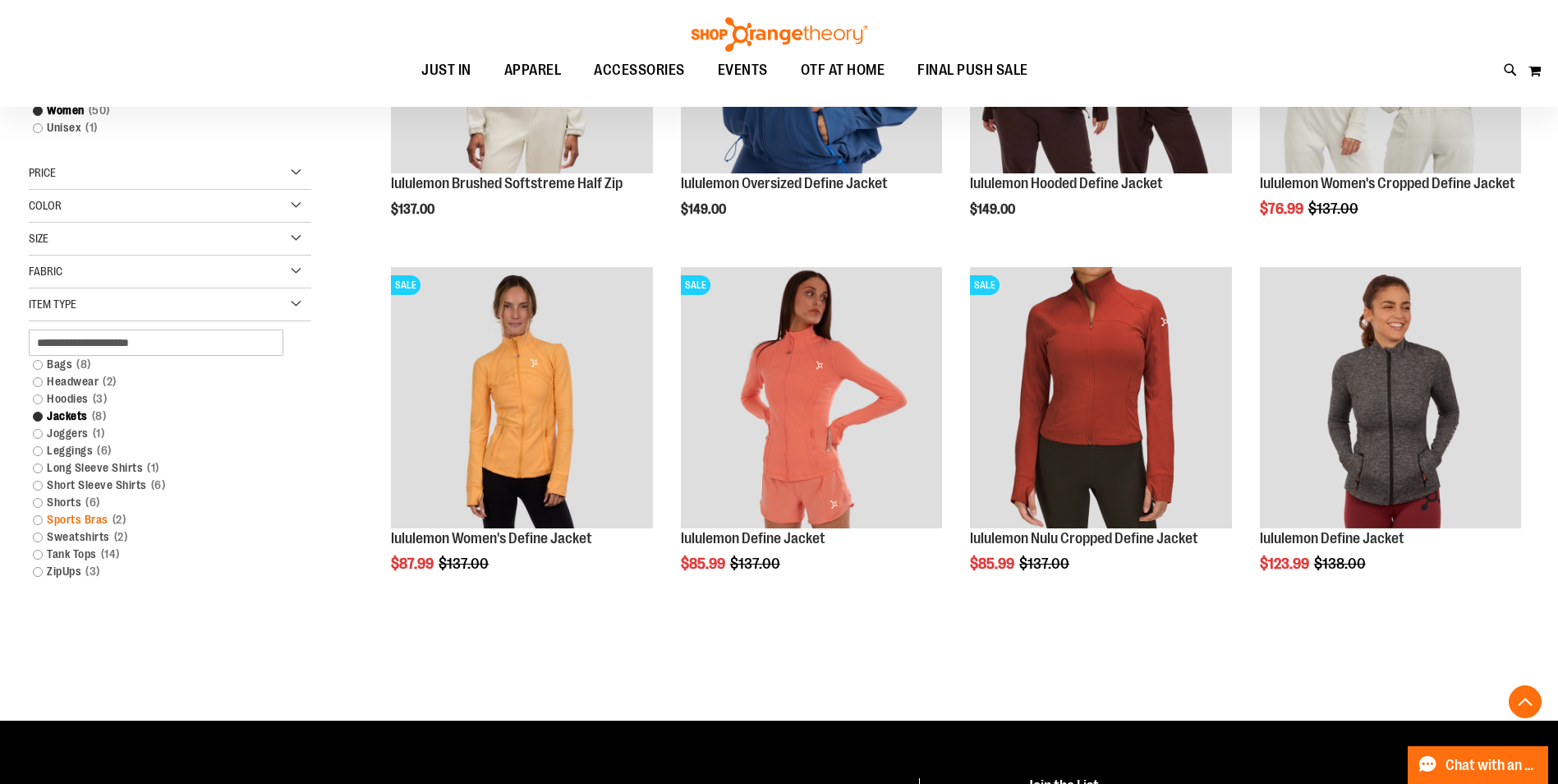
click at [39, 517] on link "Sports Bras 2 items" at bounding box center [161, 519] width 272 height 18
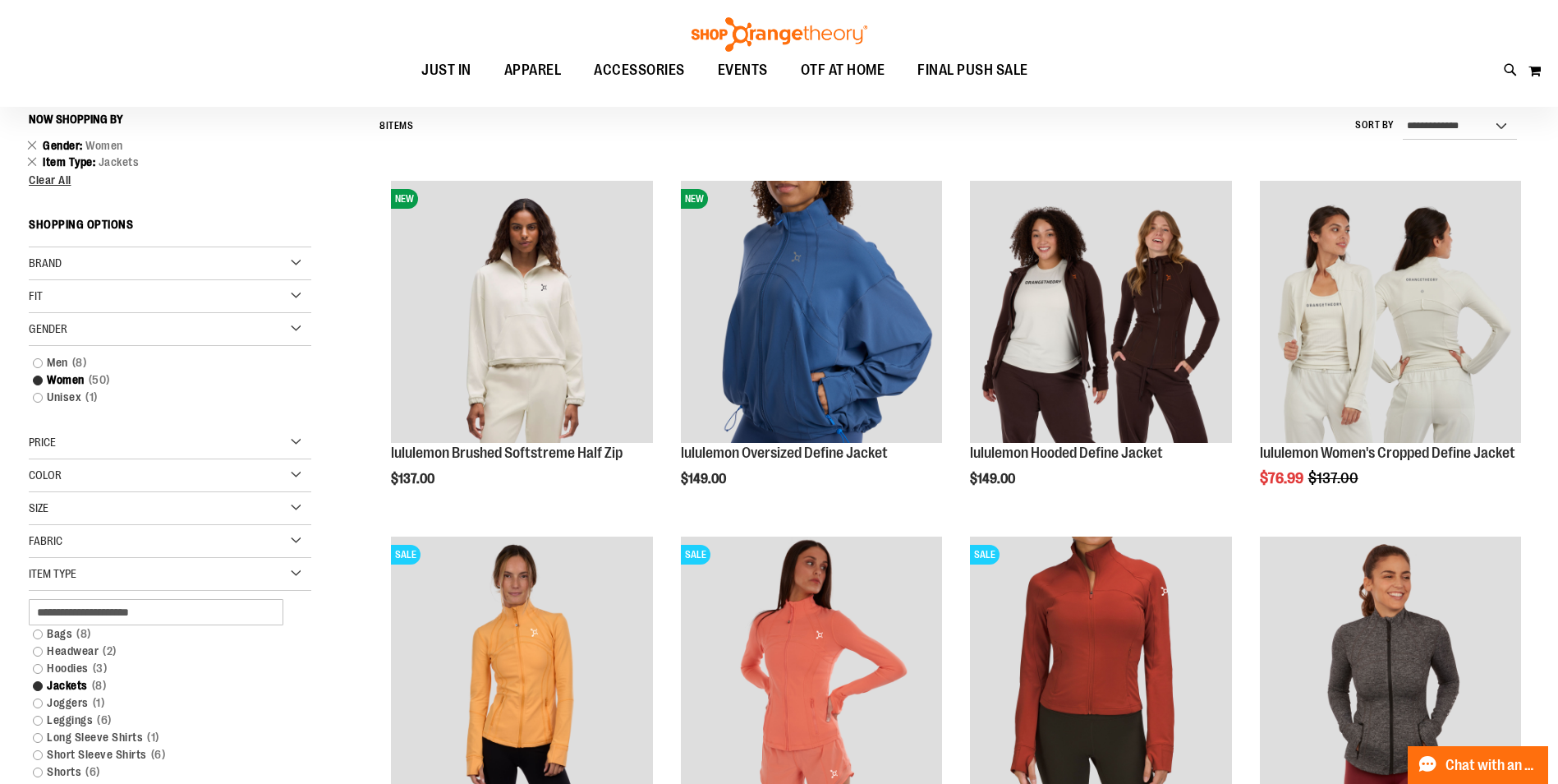
scroll to position [152, 0]
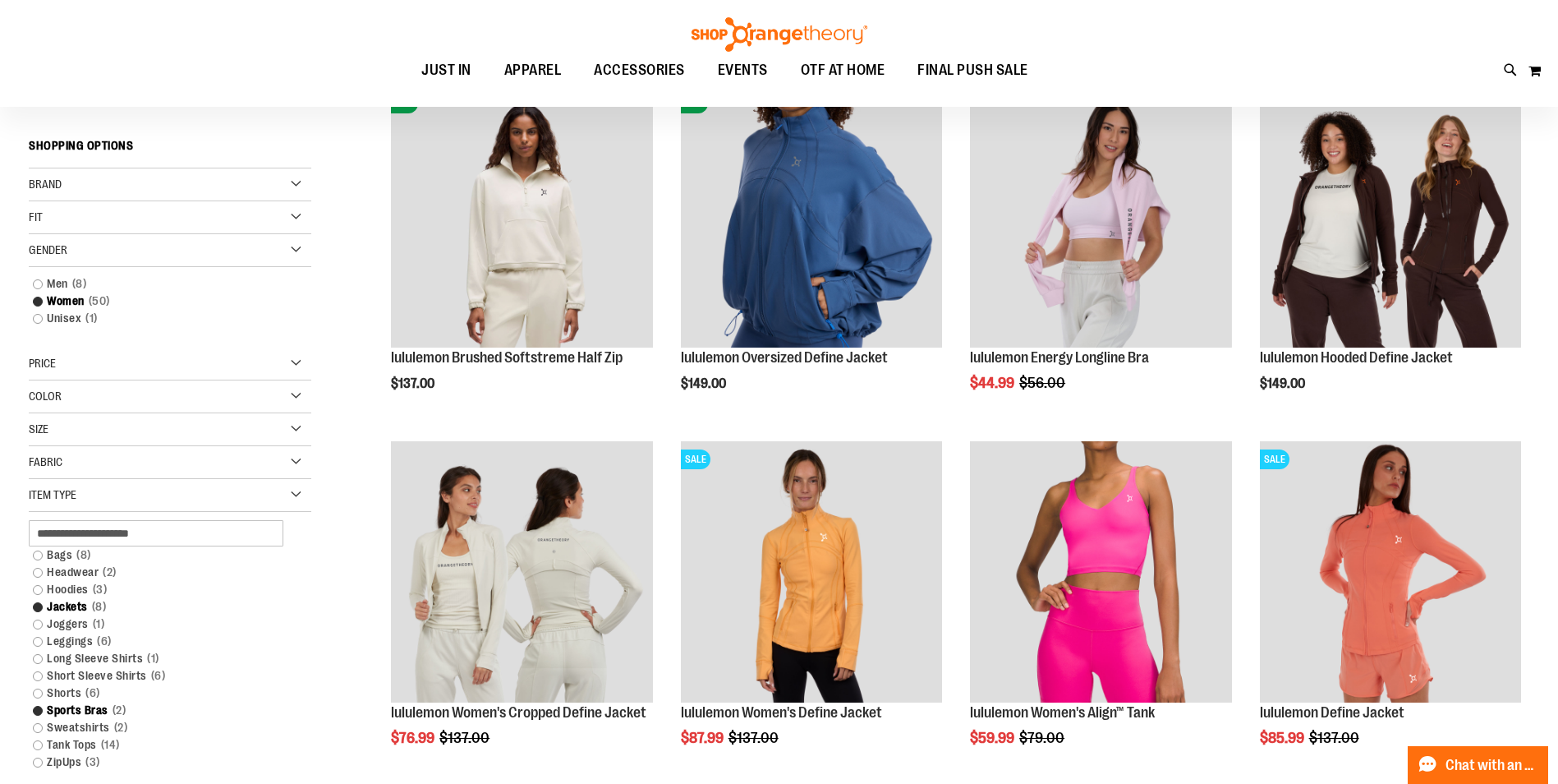
scroll to position [235, 0]
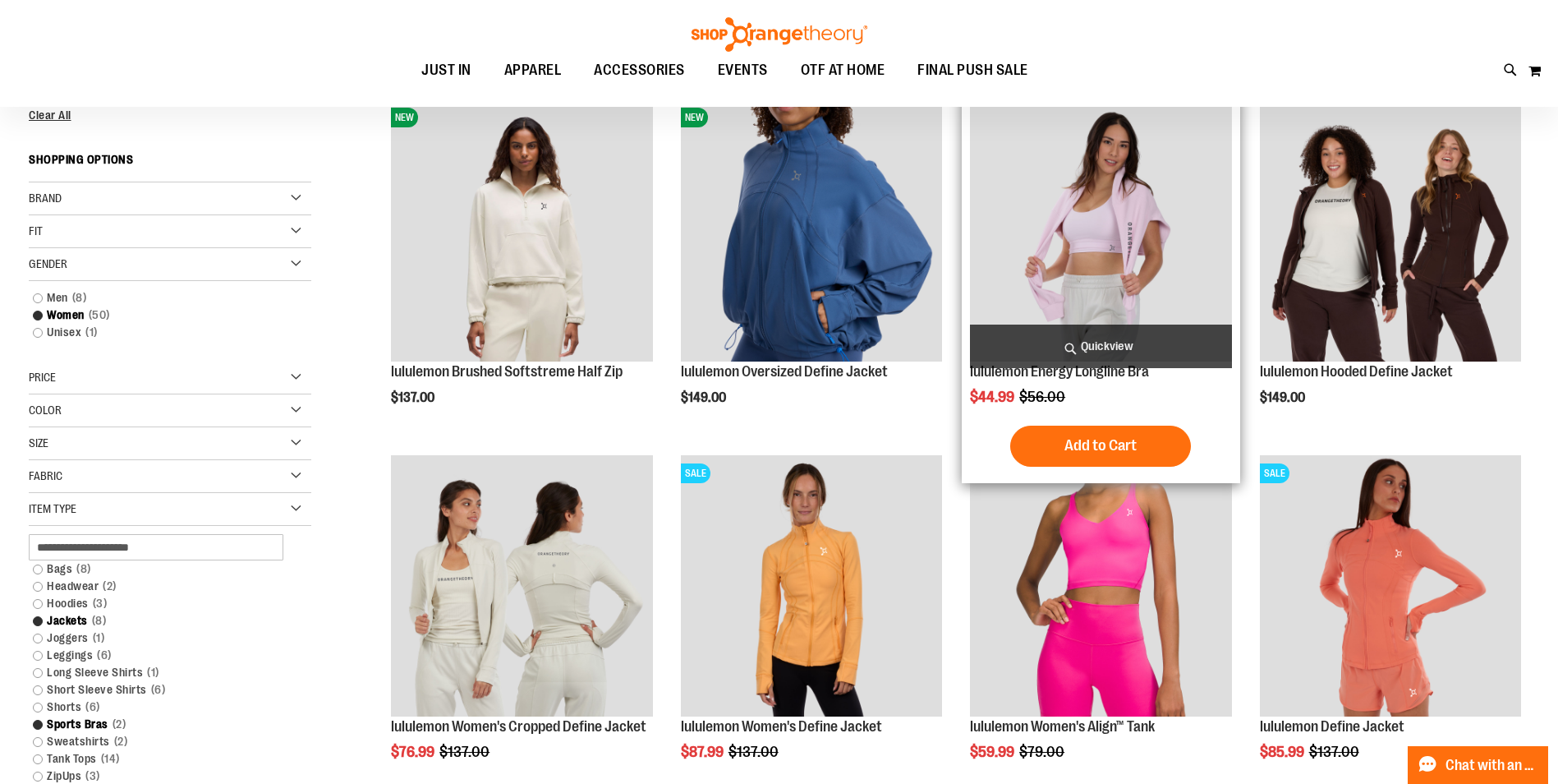
click at [1067, 243] on img "product" at bounding box center [1100, 230] width 261 height 261
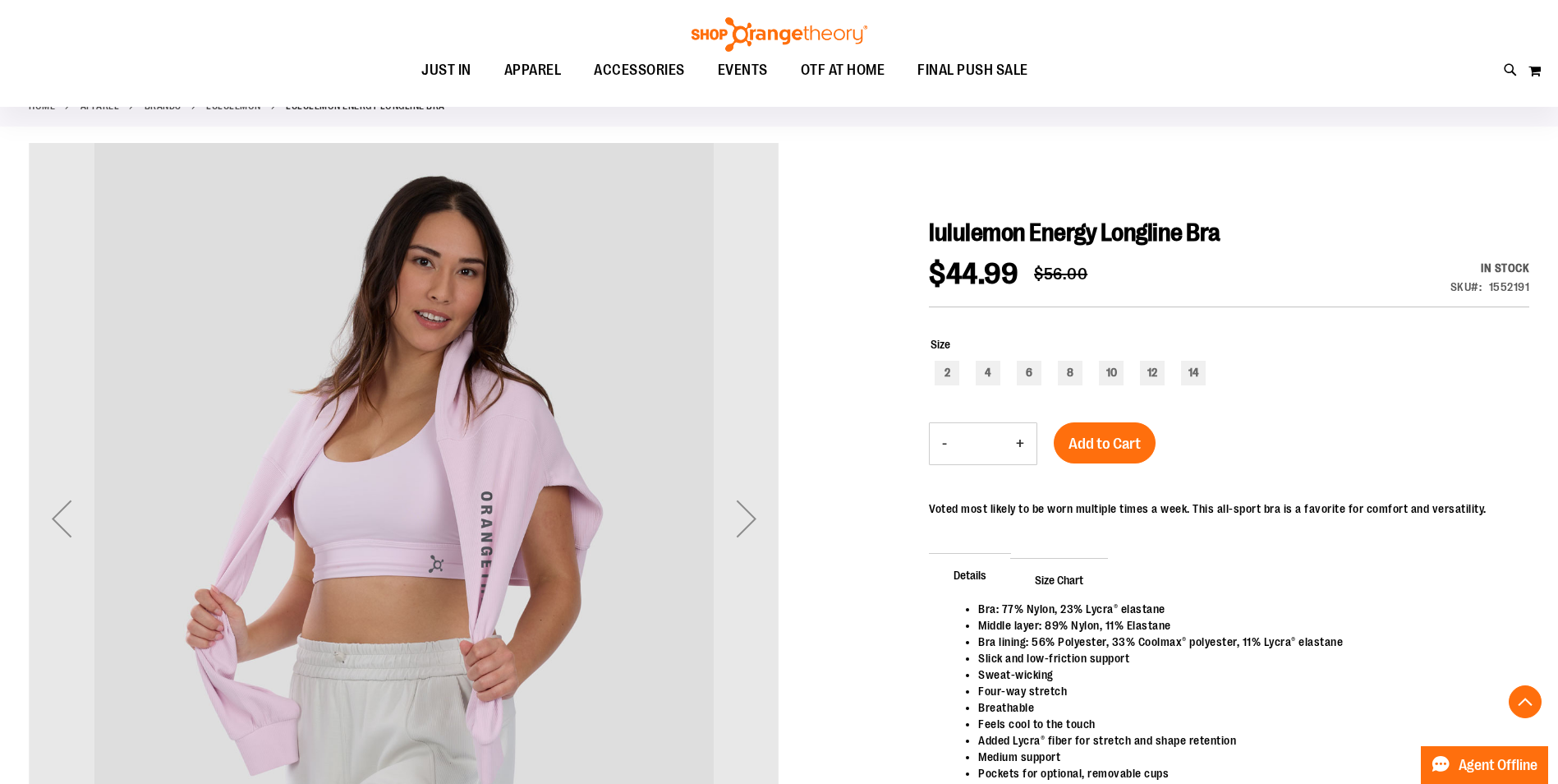
scroll to position [328, 0]
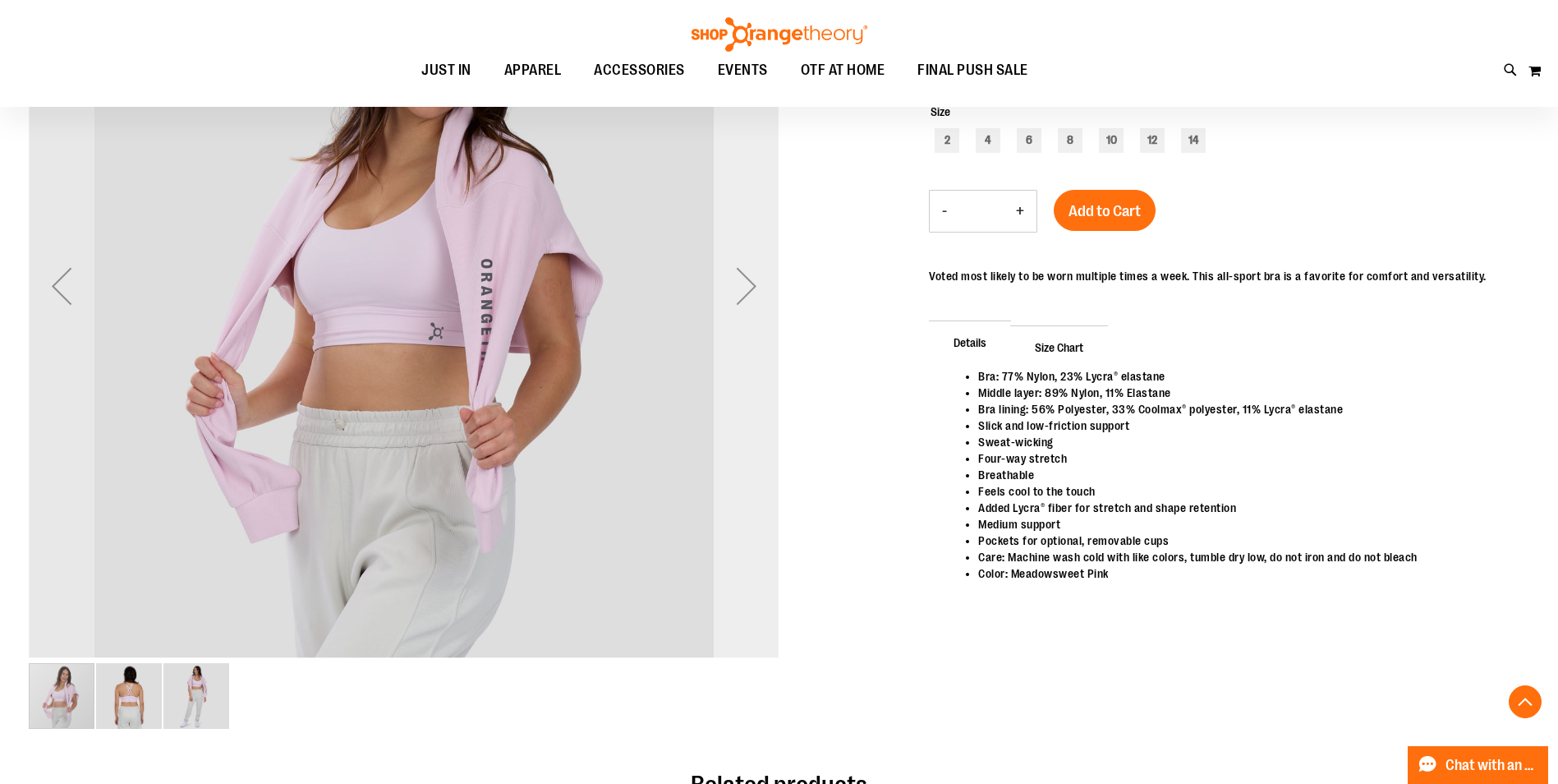
click at [758, 288] on div "Next" at bounding box center [746, 285] width 66 height 66
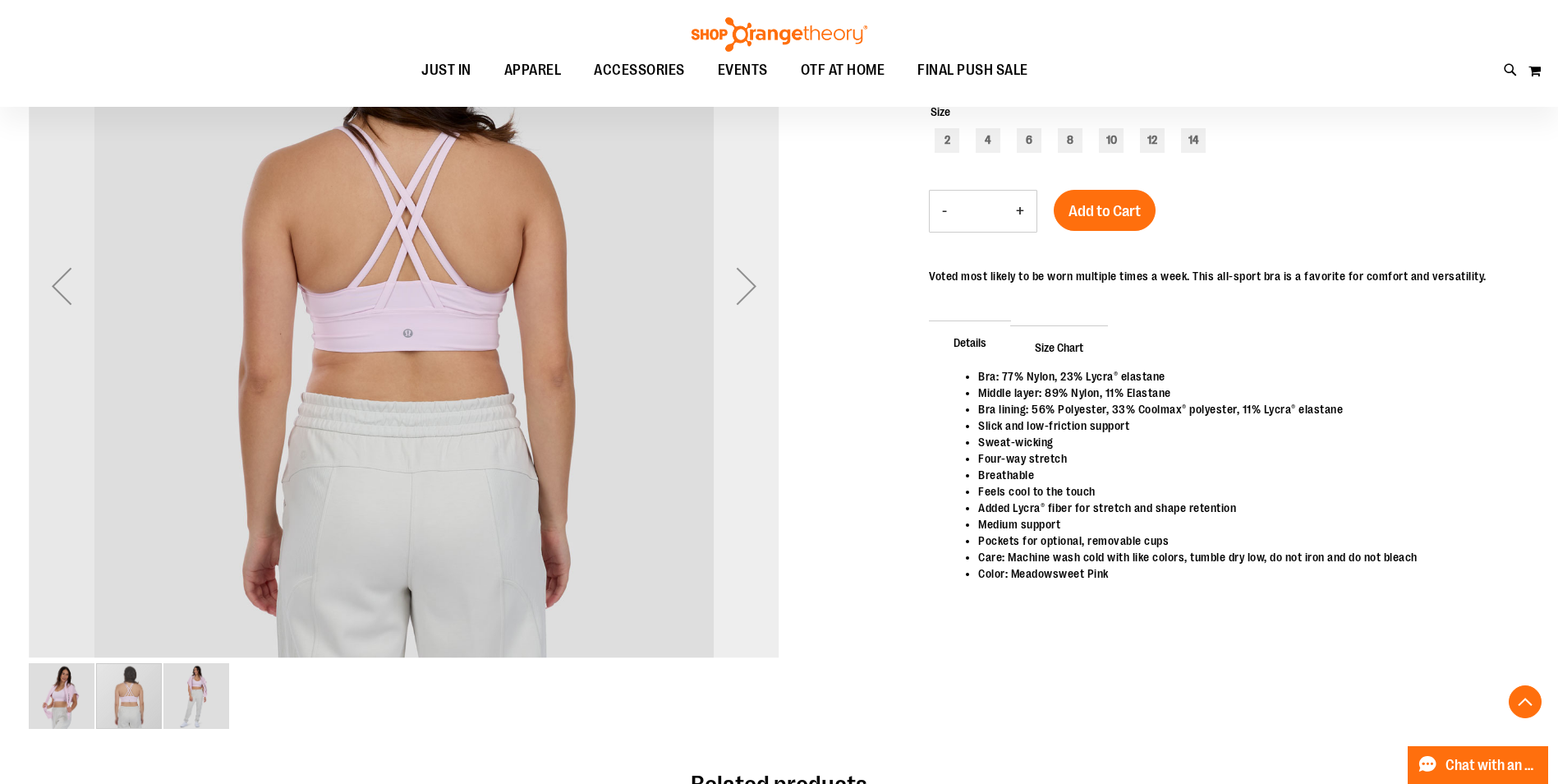
click at [737, 286] on div "Next" at bounding box center [746, 285] width 66 height 66
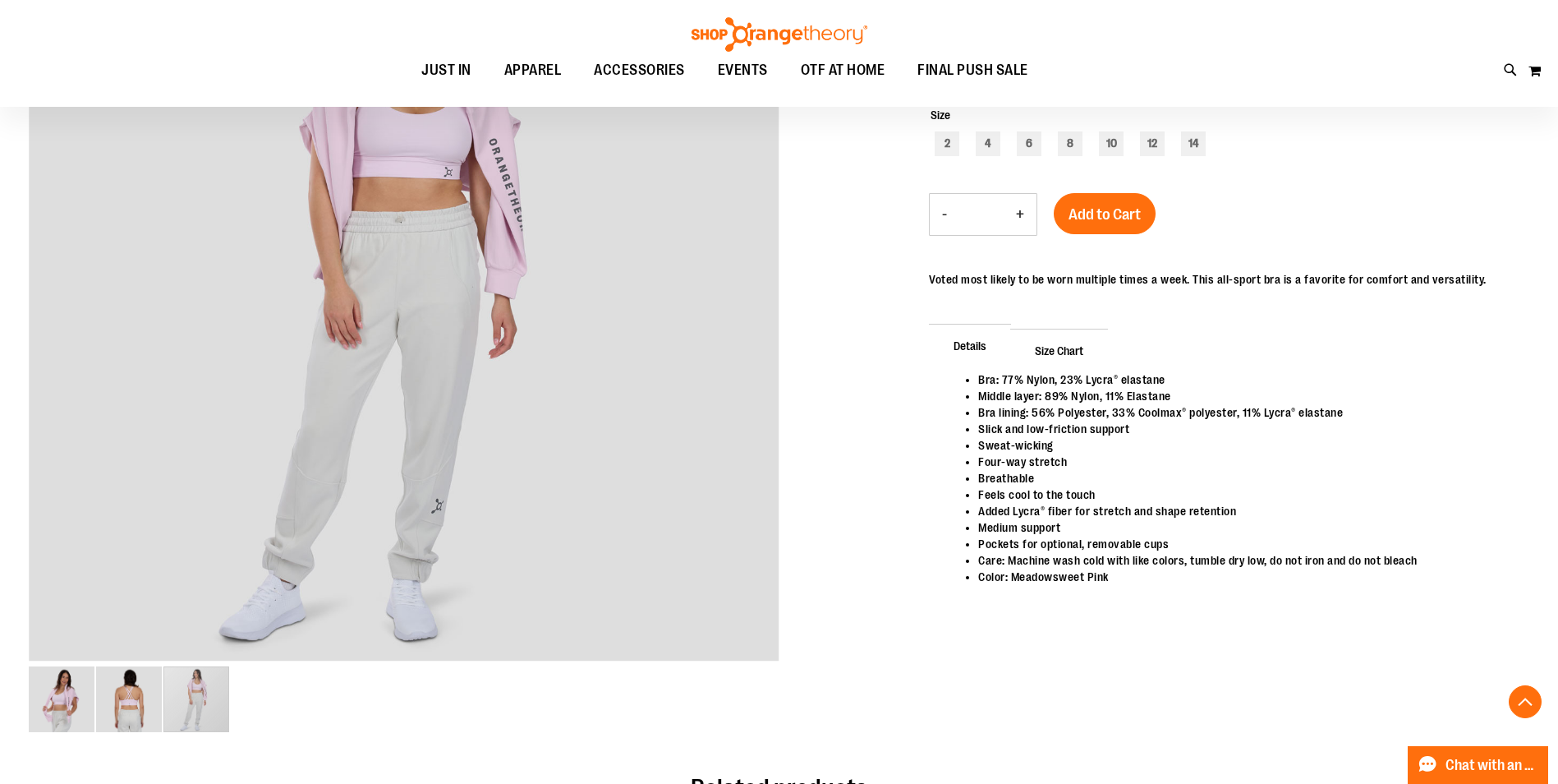
scroll to position [246, 0]
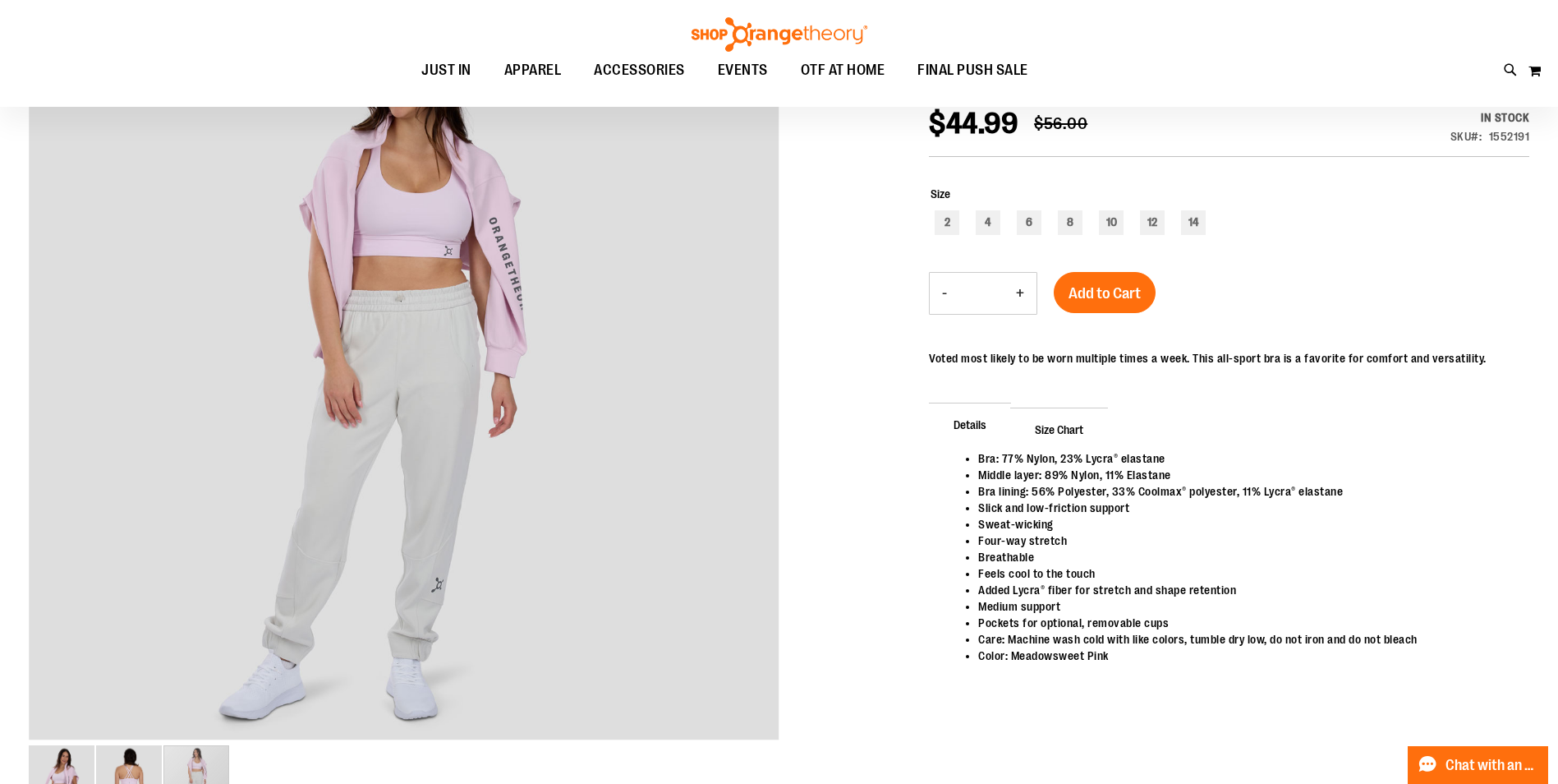
click at [1054, 424] on span "Size Chart" at bounding box center [1059, 428] width 98 height 42
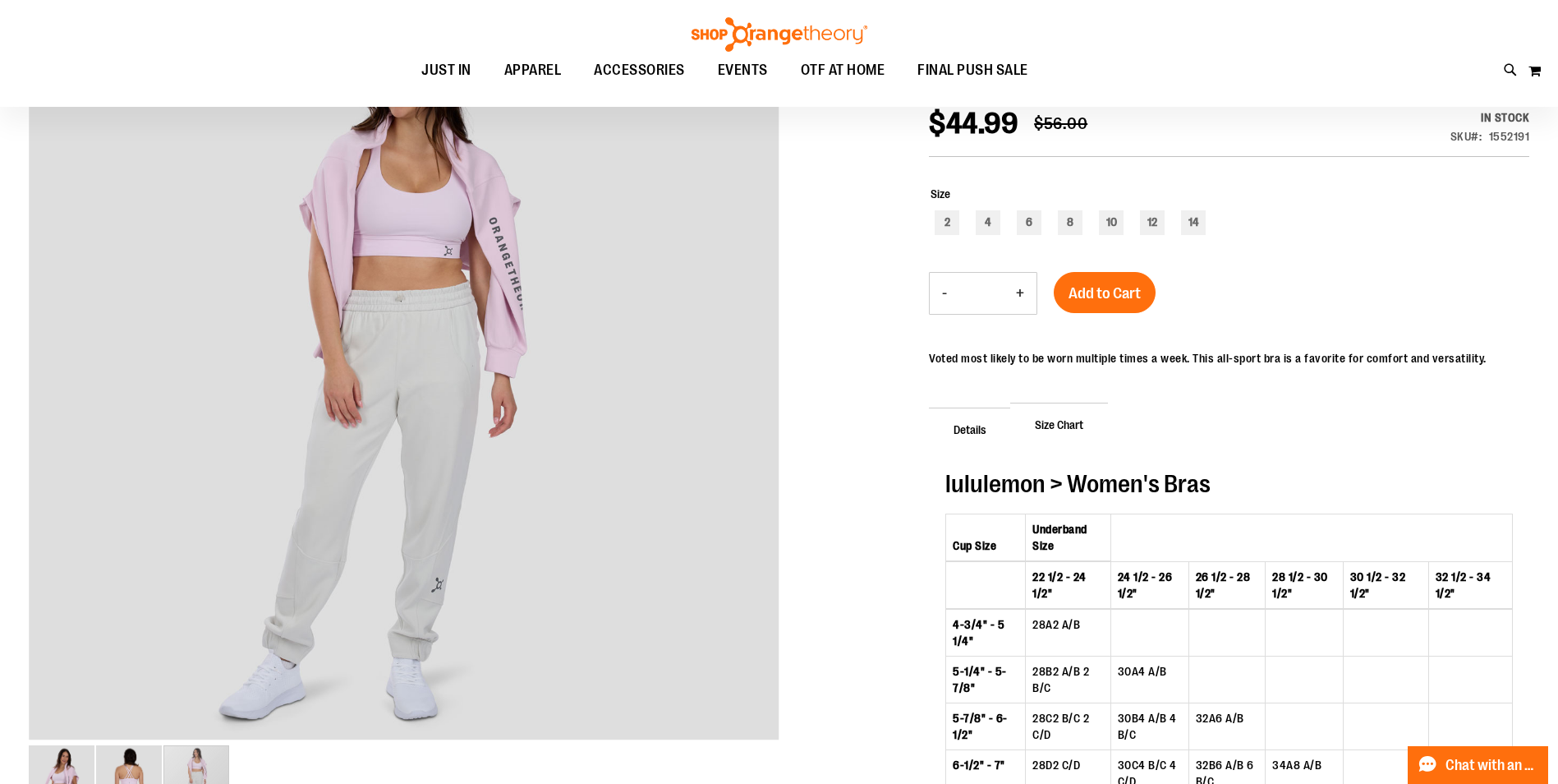
scroll to position [328, 0]
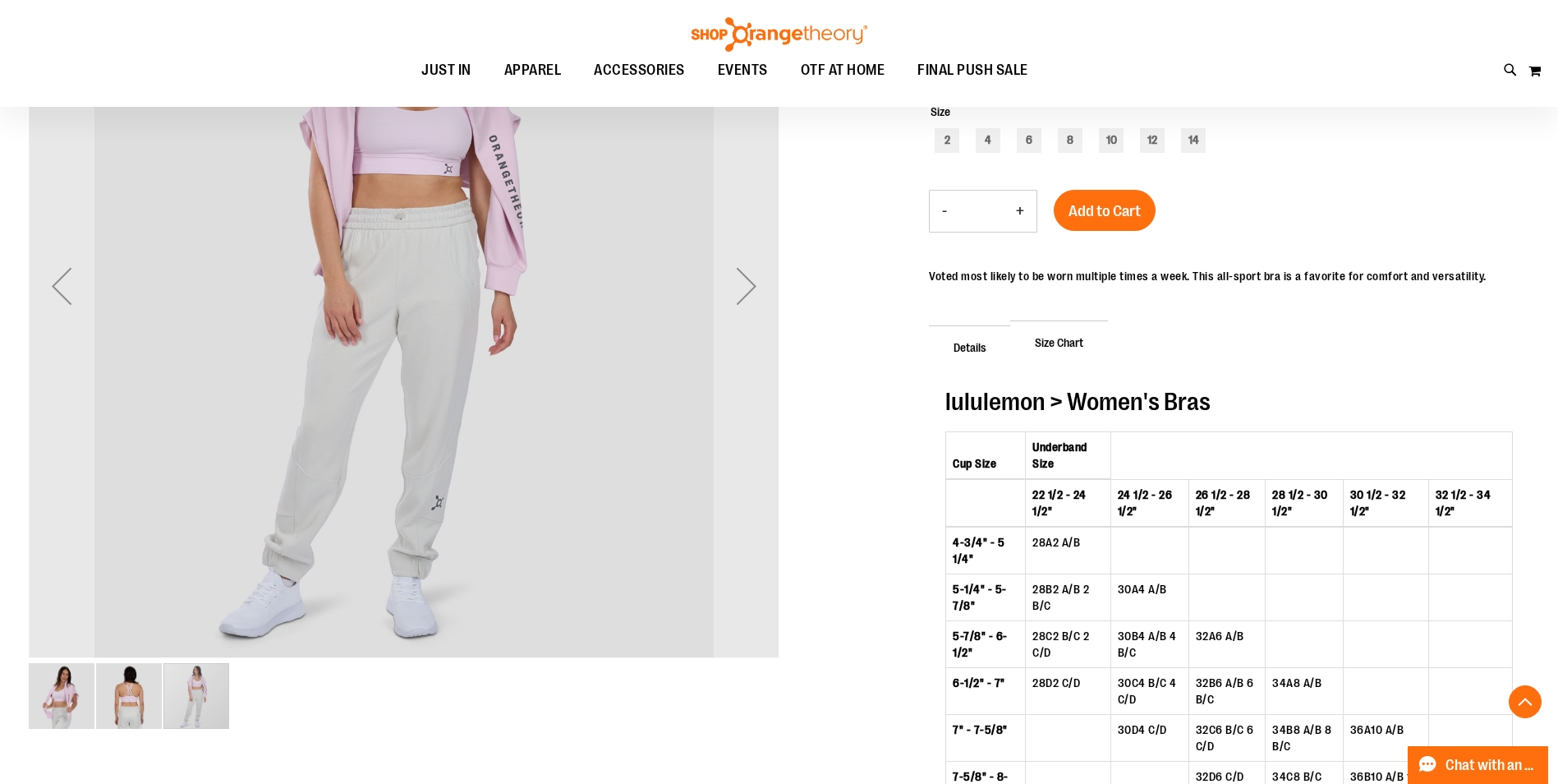
click at [107, 695] on img "image 2 of 3" at bounding box center [128, 695] width 66 height 66
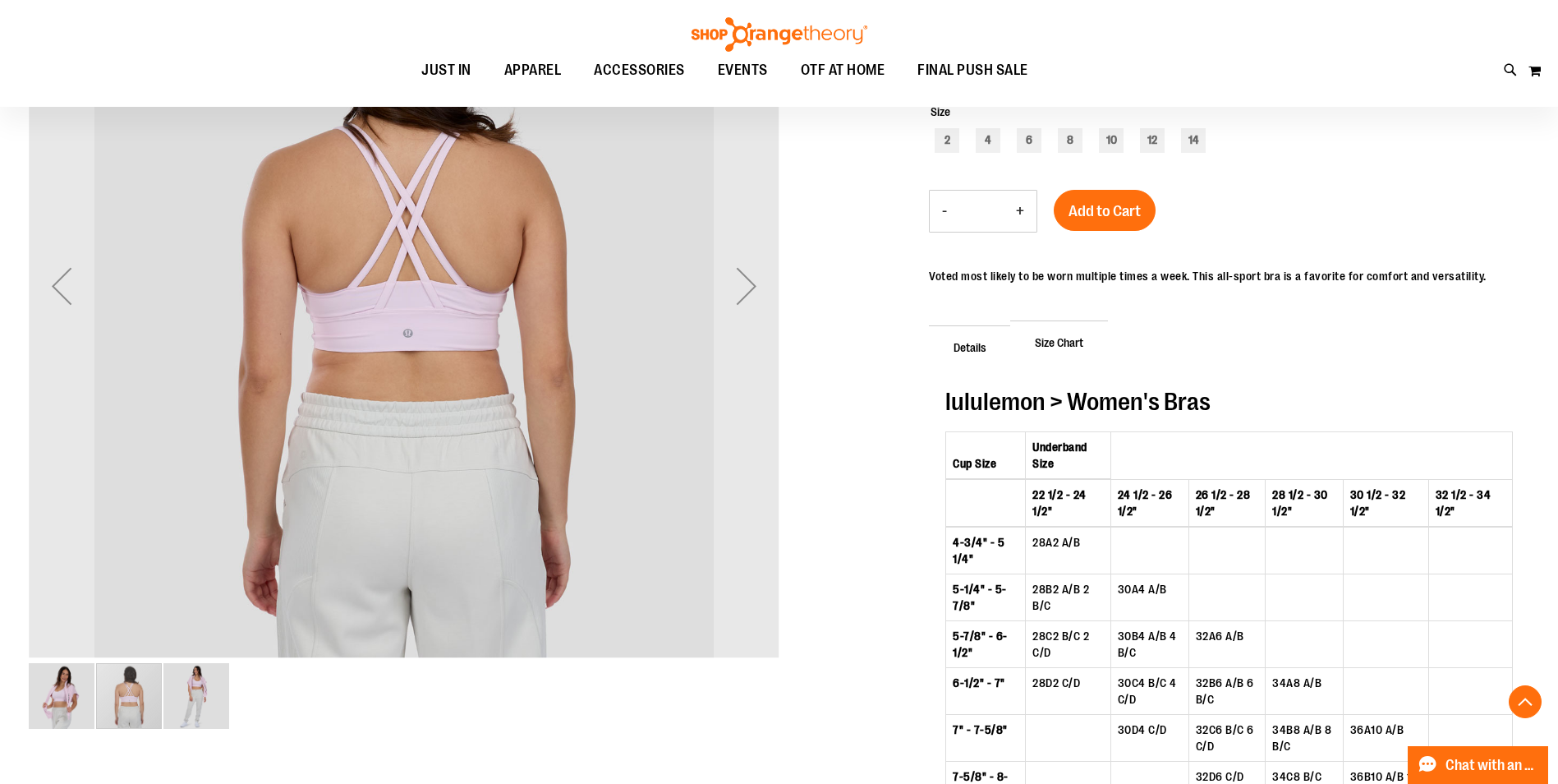
click at [195, 706] on img "image 3 of 3" at bounding box center [196, 695] width 66 height 66
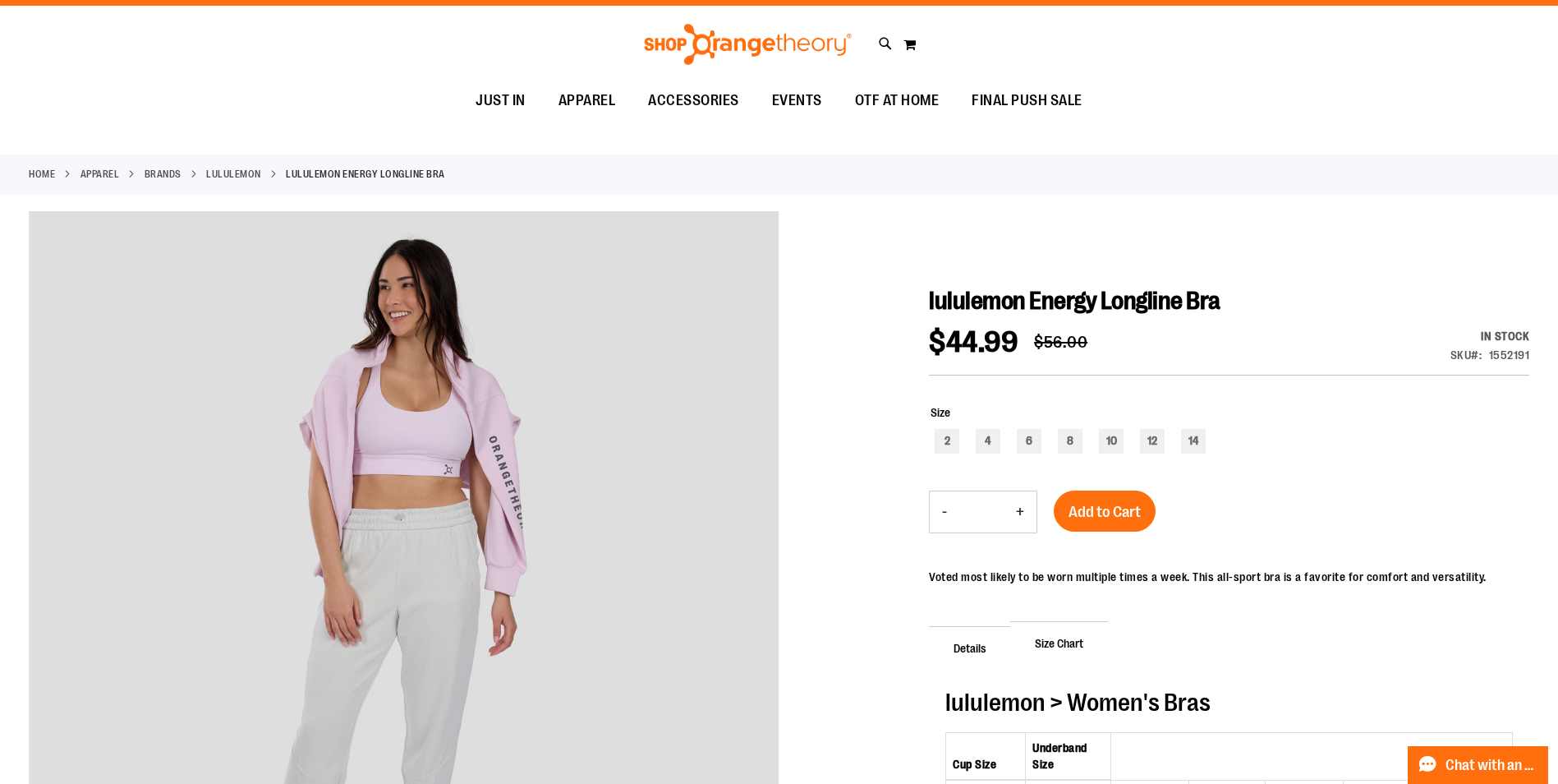
scroll to position [0, 0]
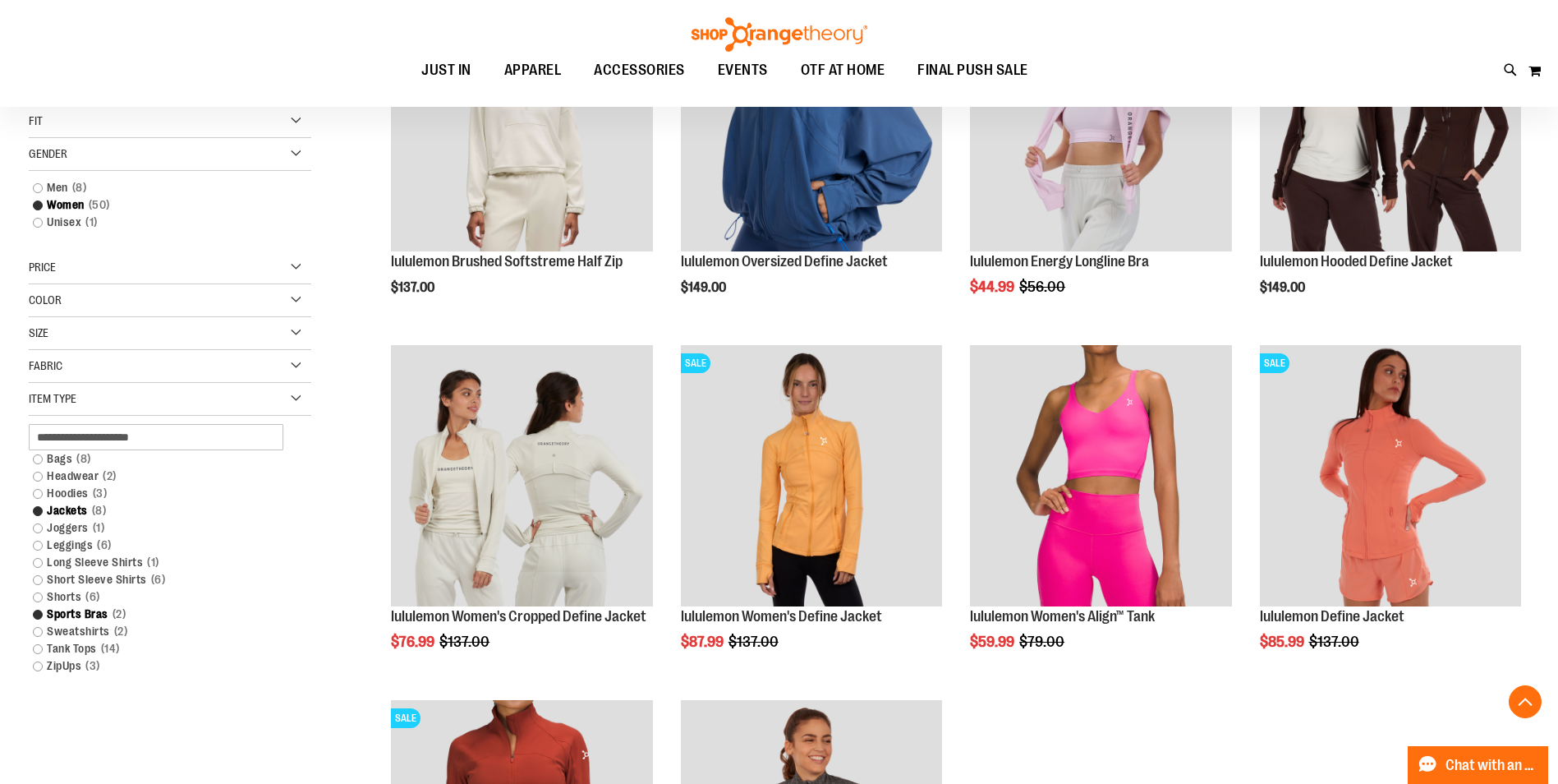
scroll to position [316, 0]
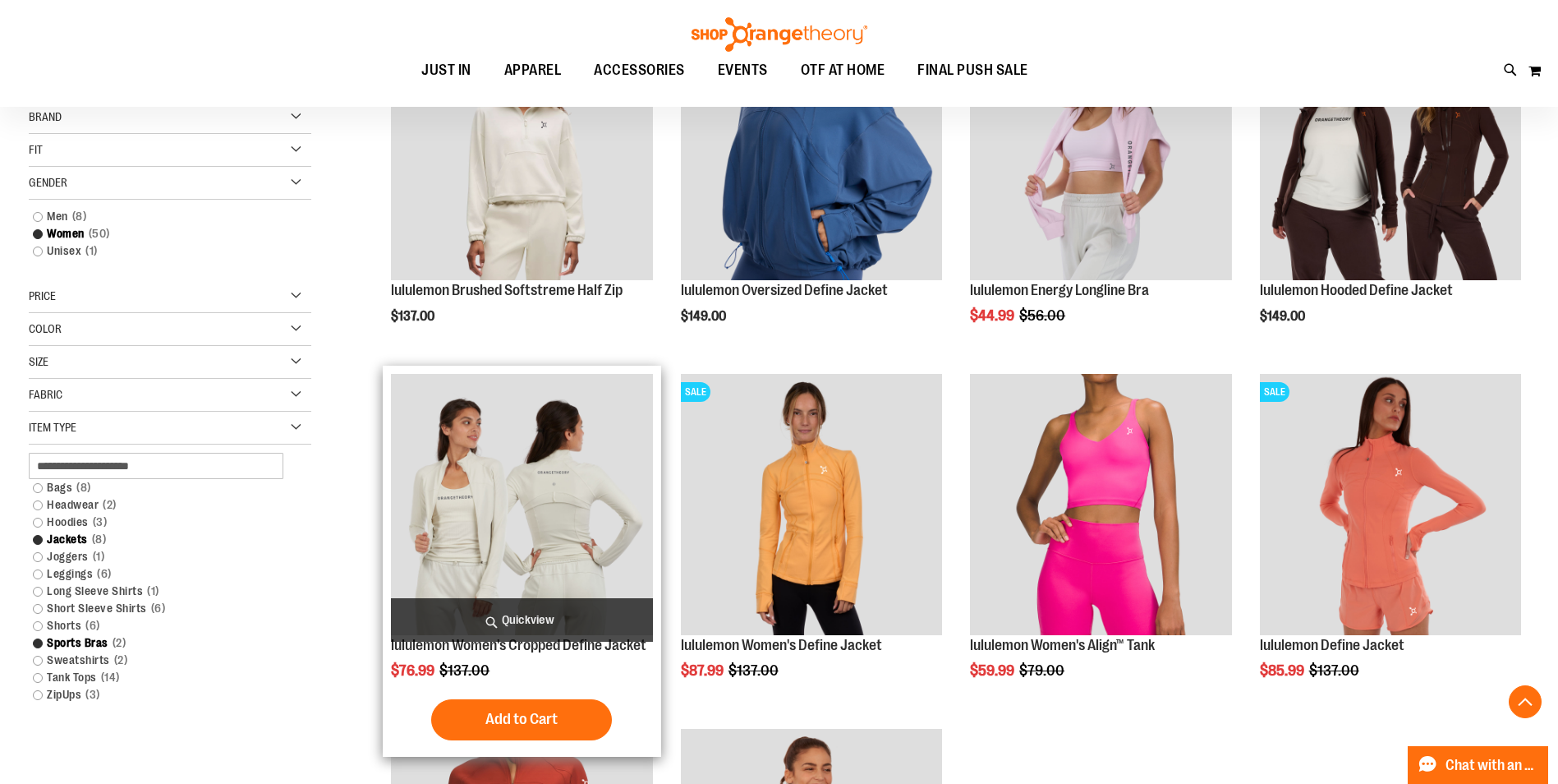
click at [492, 524] on img "product" at bounding box center [521, 504] width 261 height 261
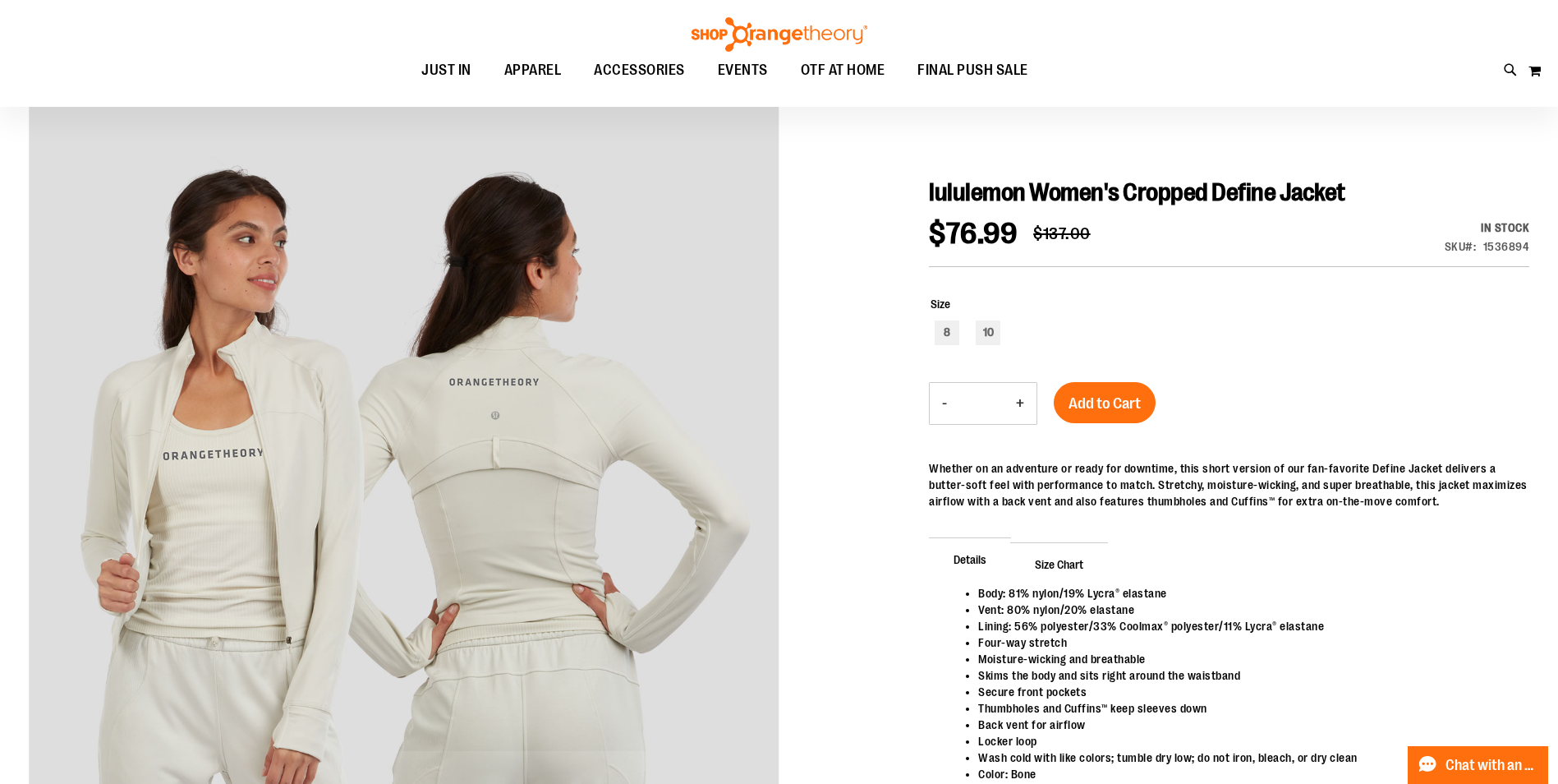
scroll to position [163, 0]
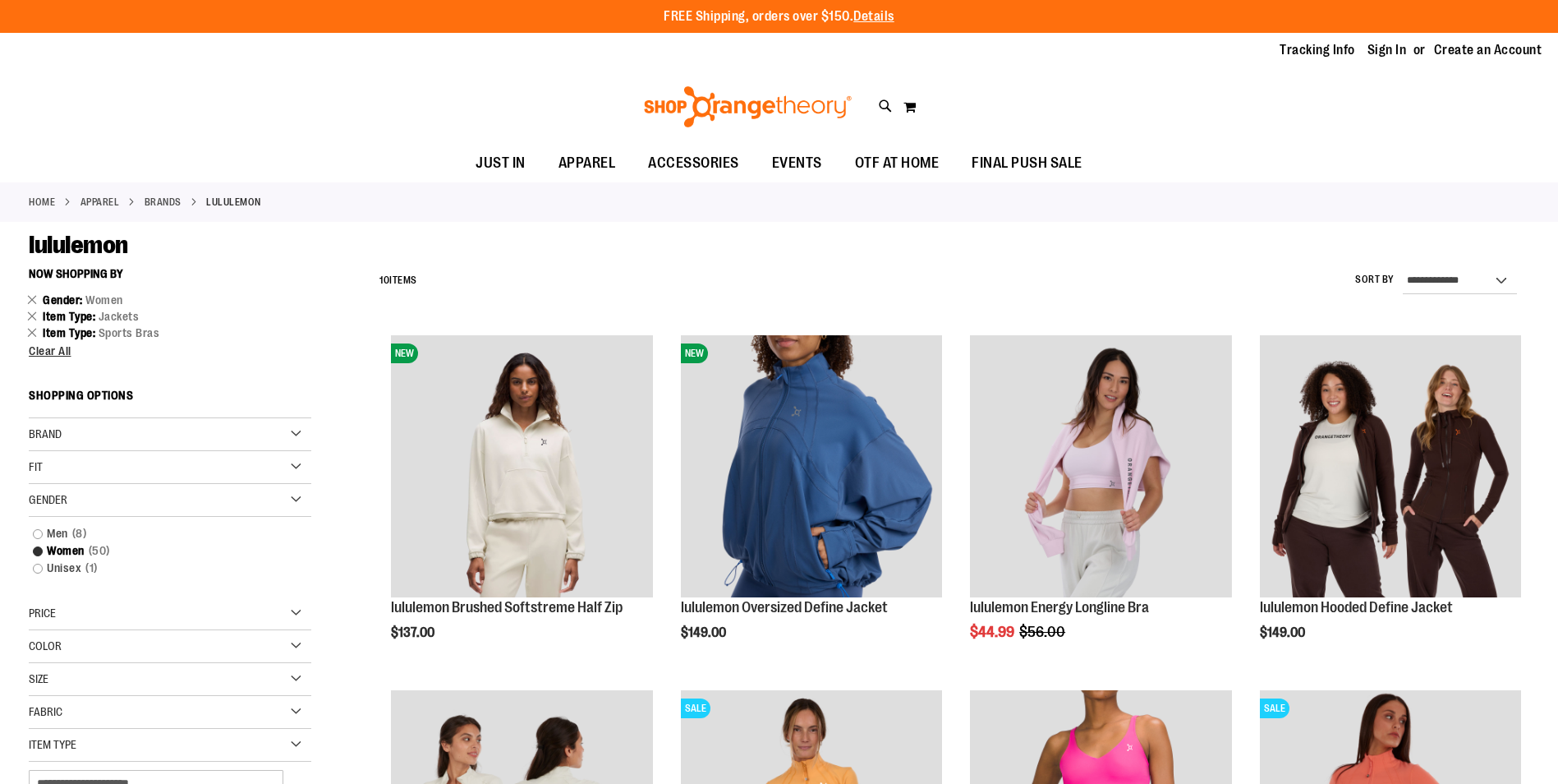
scroll to position [317, 0]
